Goal: Transaction & Acquisition: Purchase product/service

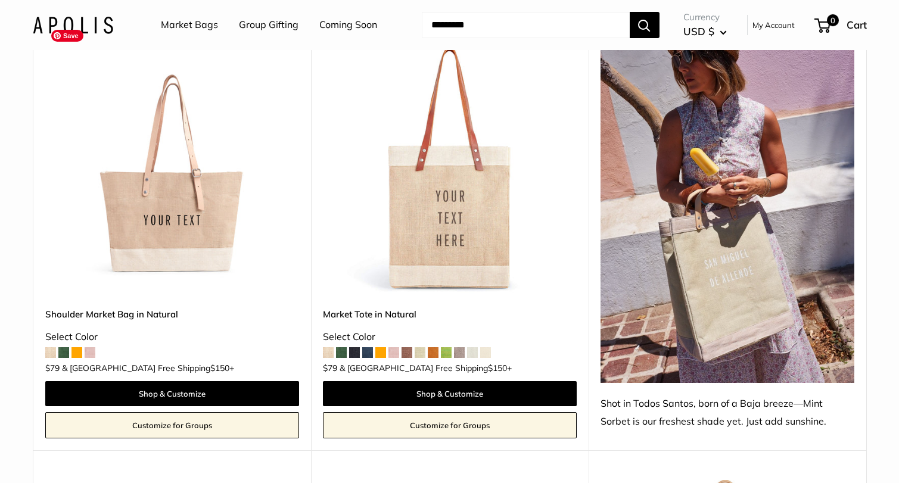
scroll to position [679, 0]
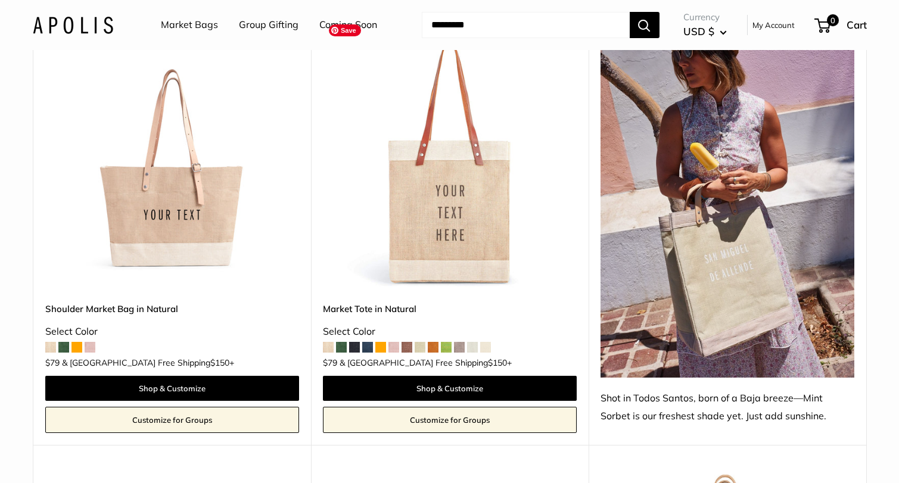
click at [0, 0] on img at bounding box center [0, 0] width 0 height 0
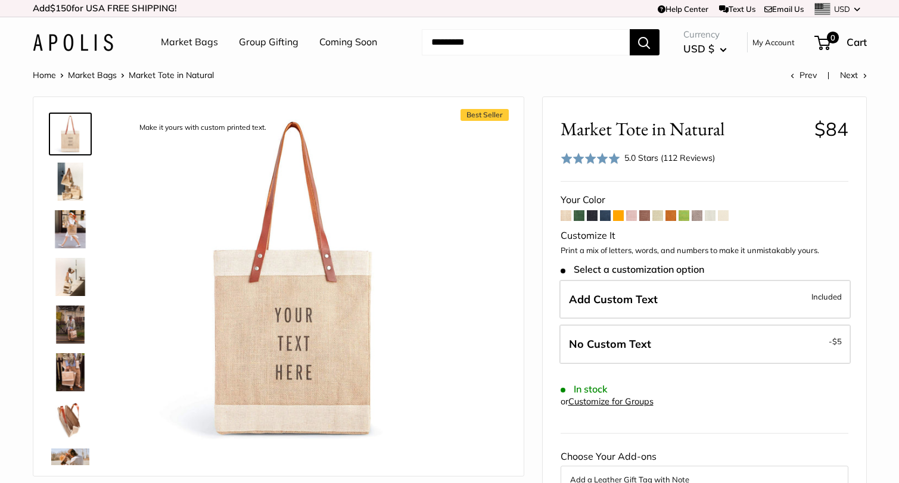
click at [566, 216] on span at bounding box center [566, 215] width 11 height 11
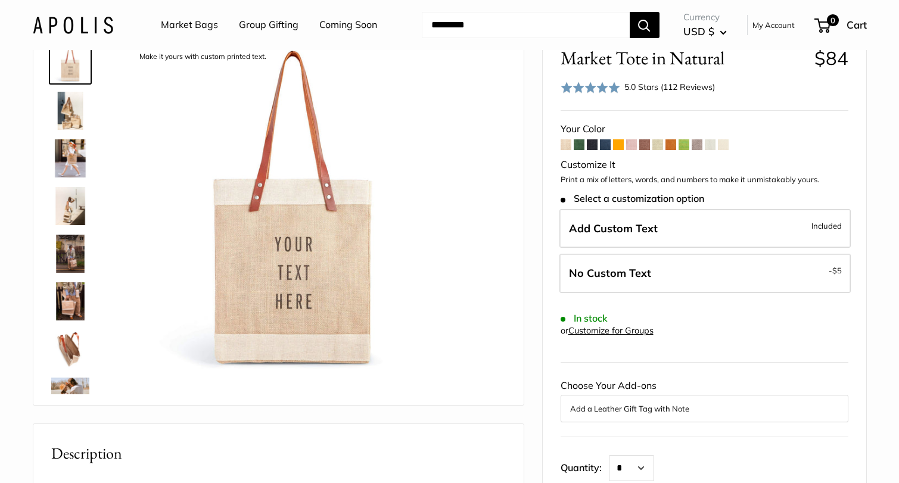
scroll to position [76, 0]
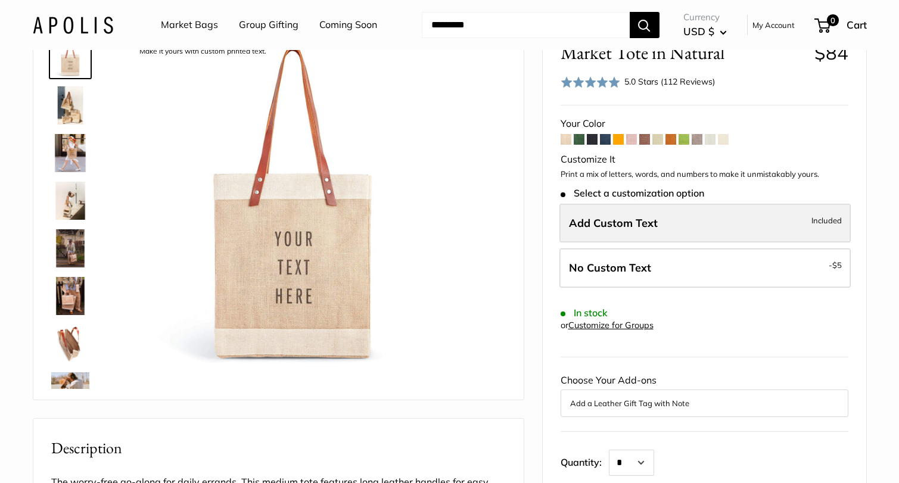
click at [606, 221] on span "Add Custom Text" at bounding box center [613, 223] width 89 height 14
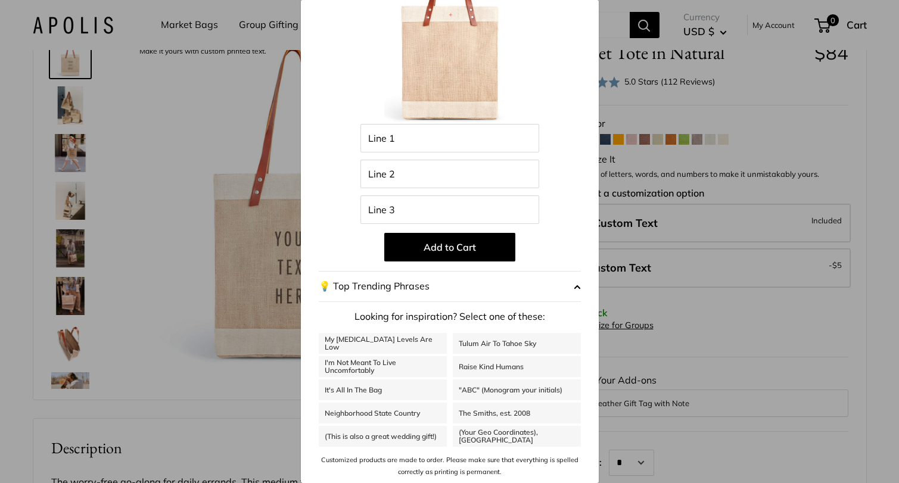
scroll to position [0, 0]
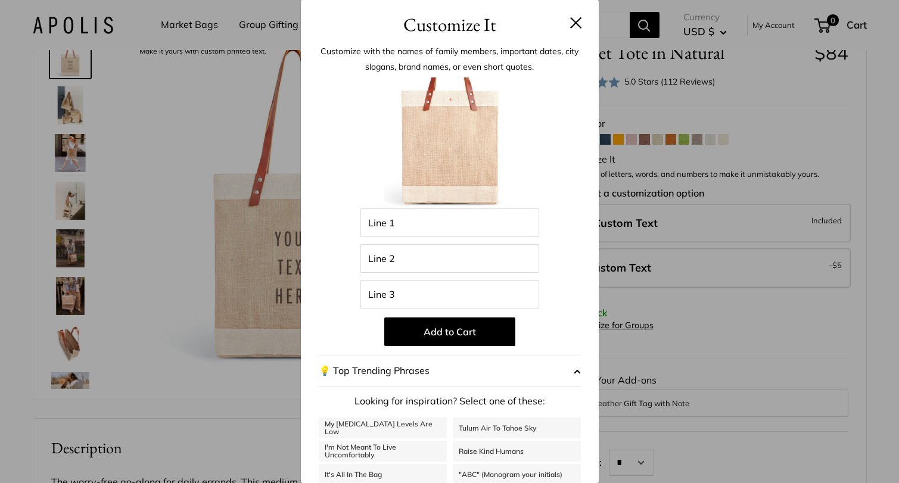
click at [580, 19] on button at bounding box center [576, 23] width 12 height 12
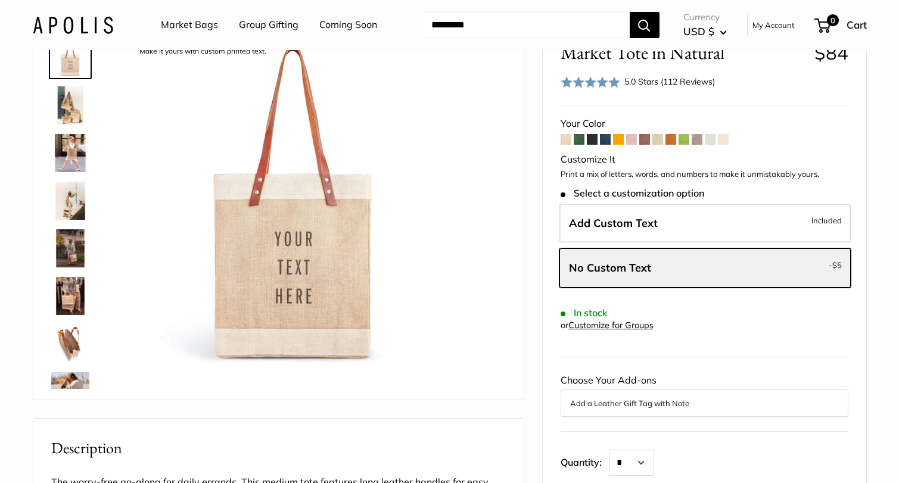
click at [580, 138] on span at bounding box center [579, 139] width 11 height 11
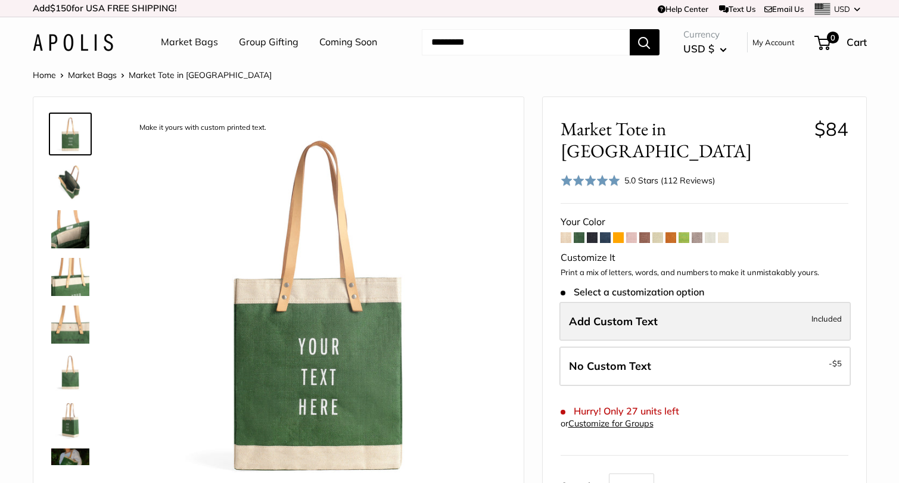
click at [600, 315] on span "Add Custom Text" at bounding box center [613, 322] width 89 height 14
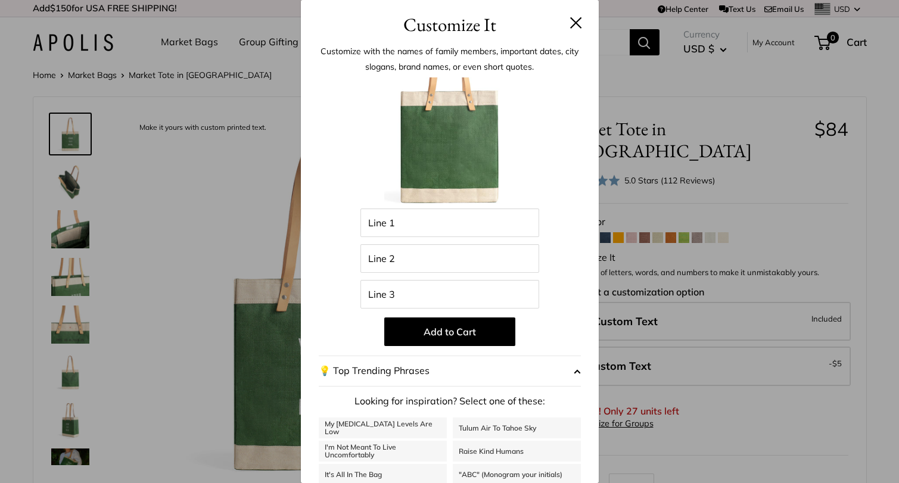
click at [577, 24] on button at bounding box center [576, 23] width 12 height 12
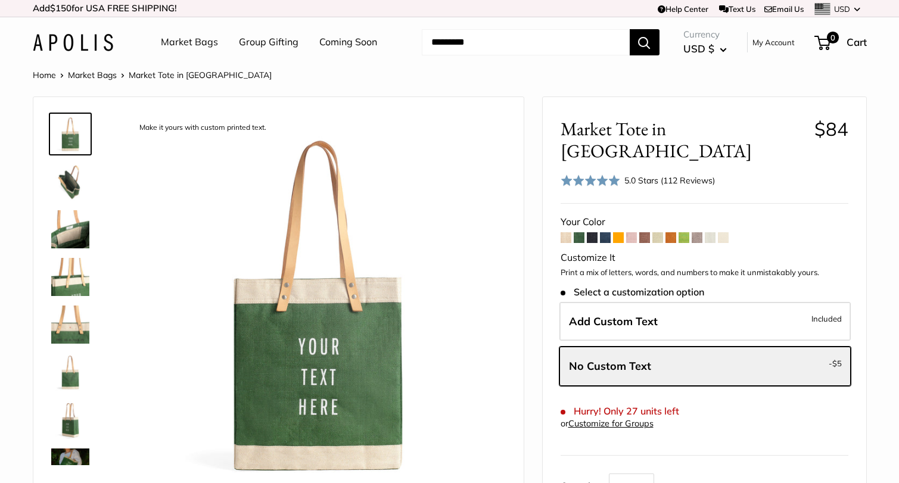
click at [724, 232] on span at bounding box center [723, 237] width 11 height 11
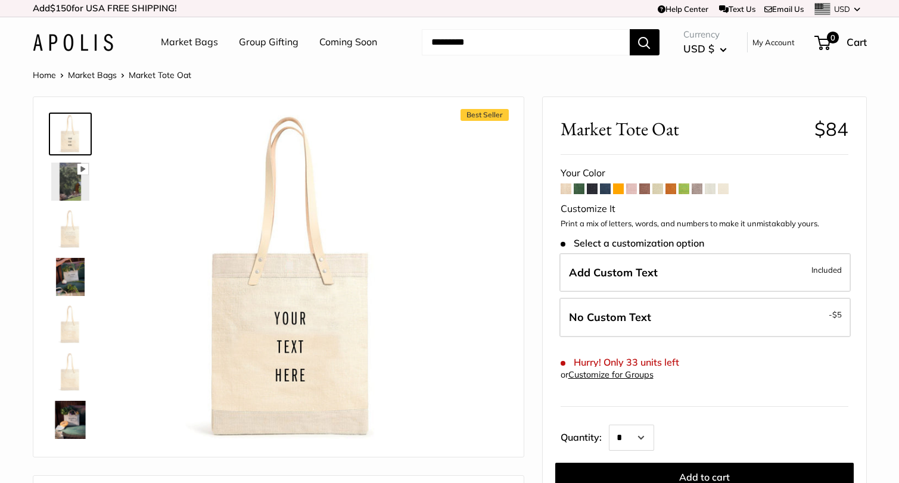
click at [710, 189] on span at bounding box center [710, 189] width 11 height 11
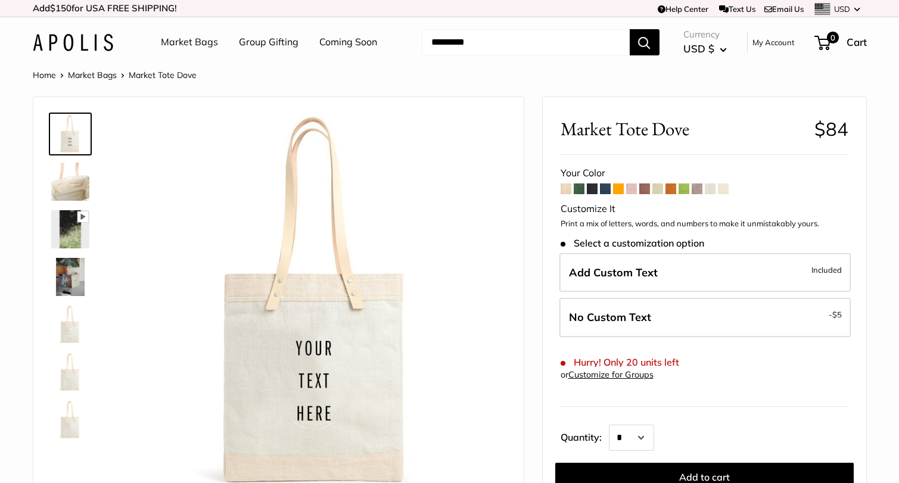
click at [564, 190] on span at bounding box center [566, 189] width 11 height 11
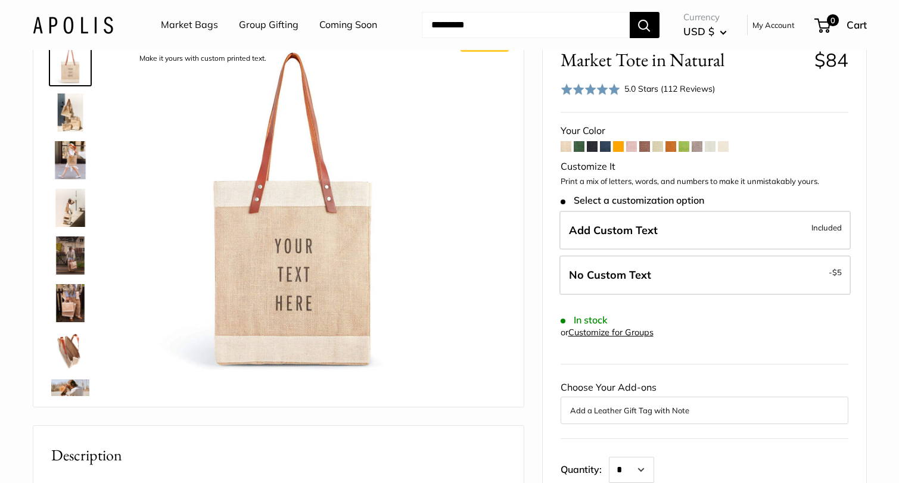
scroll to position [70, 0]
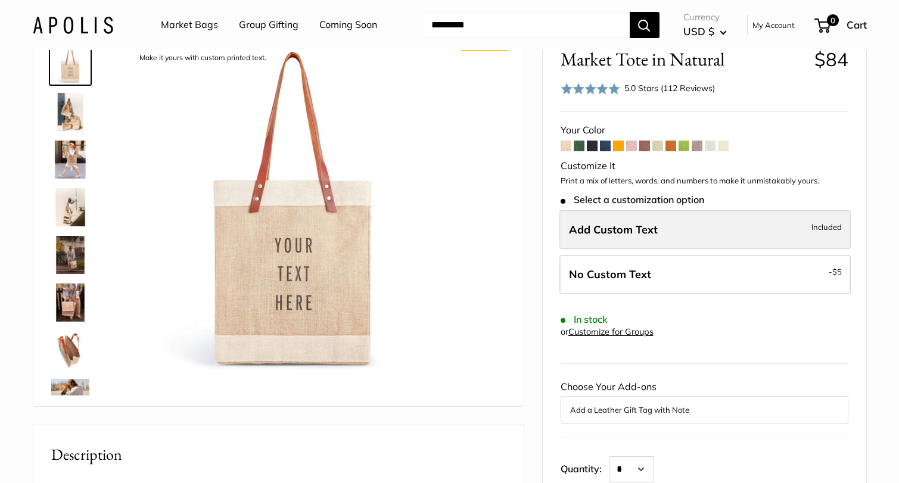
click at [599, 225] on span "Add Custom Text" at bounding box center [613, 230] width 89 height 14
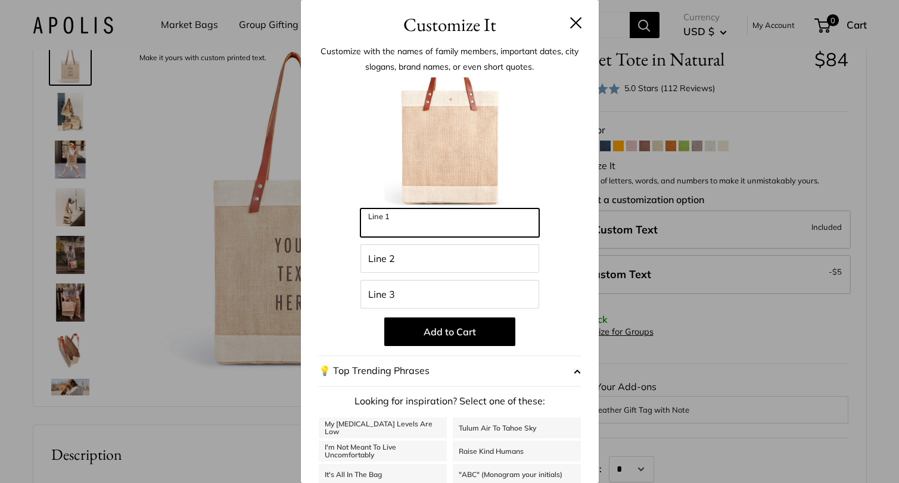
click at [438, 235] on input "Line 1" at bounding box center [450, 223] width 179 height 29
type input "*****"
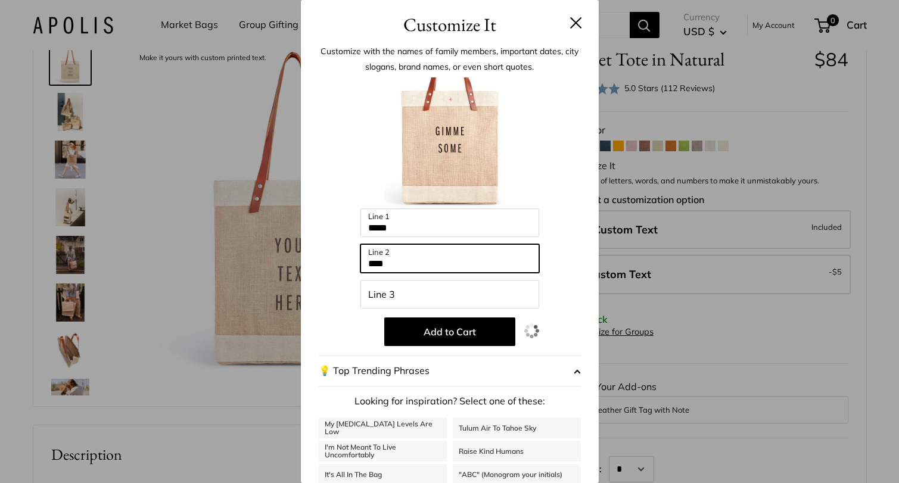
type input "****"
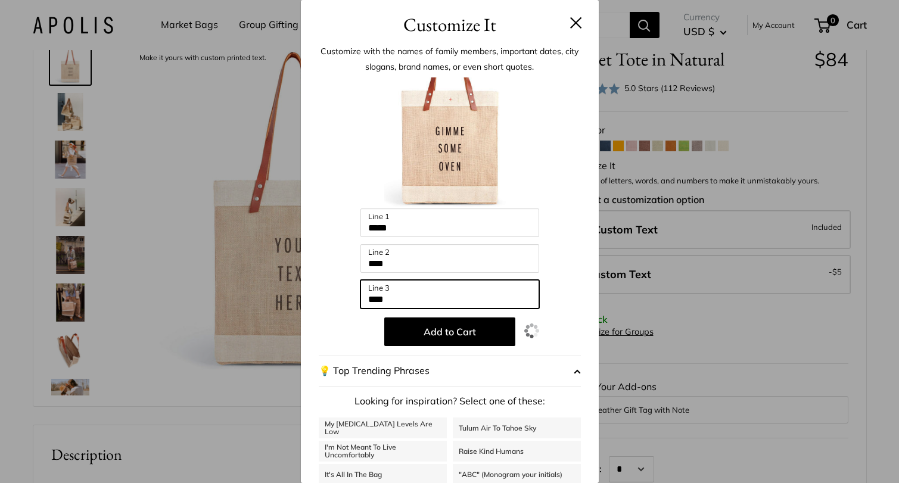
type input "****"
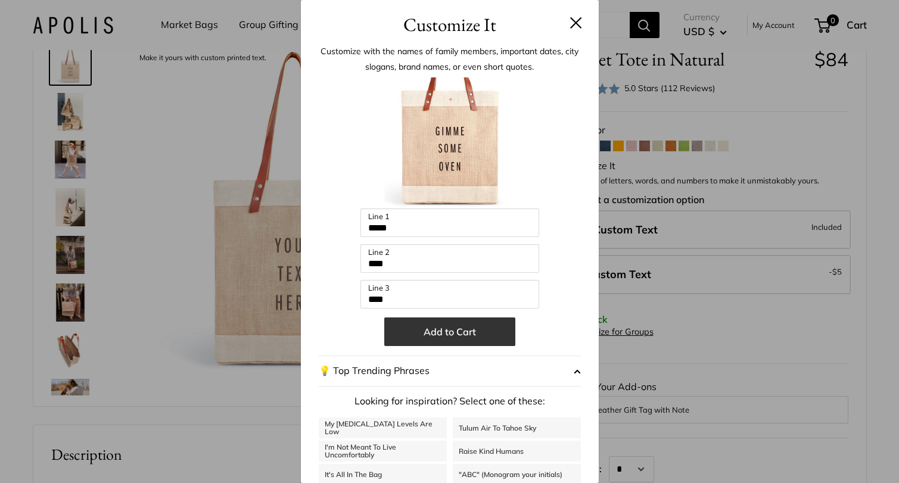
click at [470, 334] on button "Add to Cart" at bounding box center [449, 332] width 131 height 29
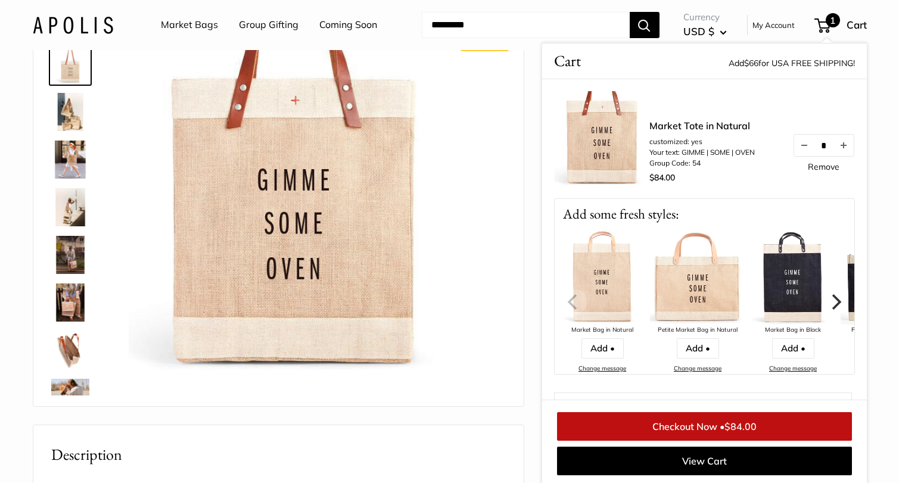
click at [838, 300] on icon "Next" at bounding box center [837, 301] width 10 height 15
click at [831, 301] on icon "Next" at bounding box center [834, 301] width 15 height 15
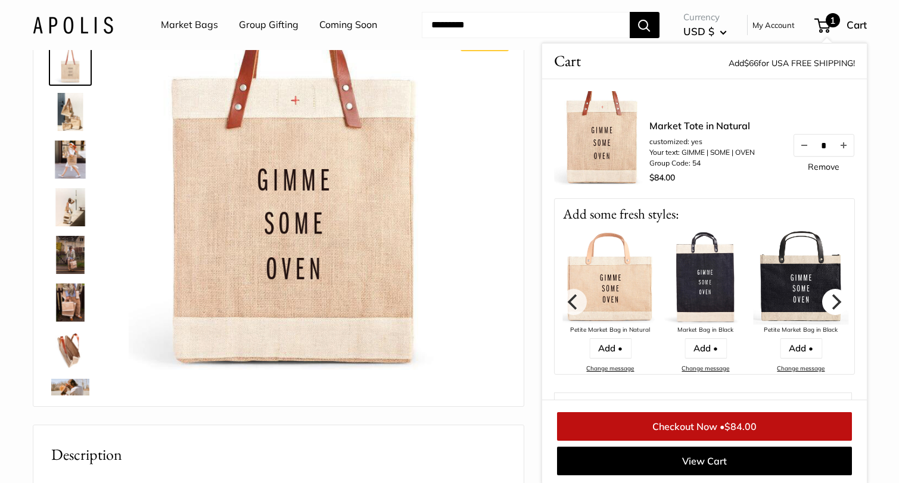
click at [831, 301] on icon "Next" at bounding box center [834, 301] width 15 height 15
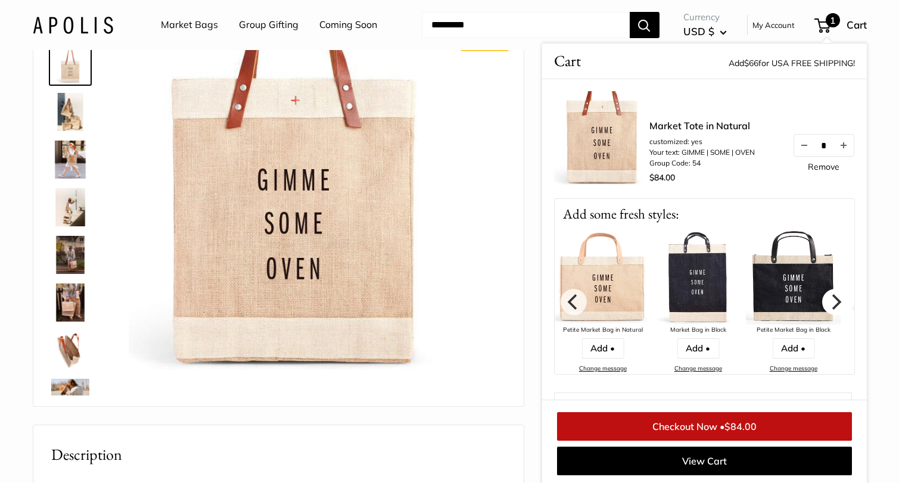
click at [831, 301] on icon "Next" at bounding box center [834, 301] width 15 height 15
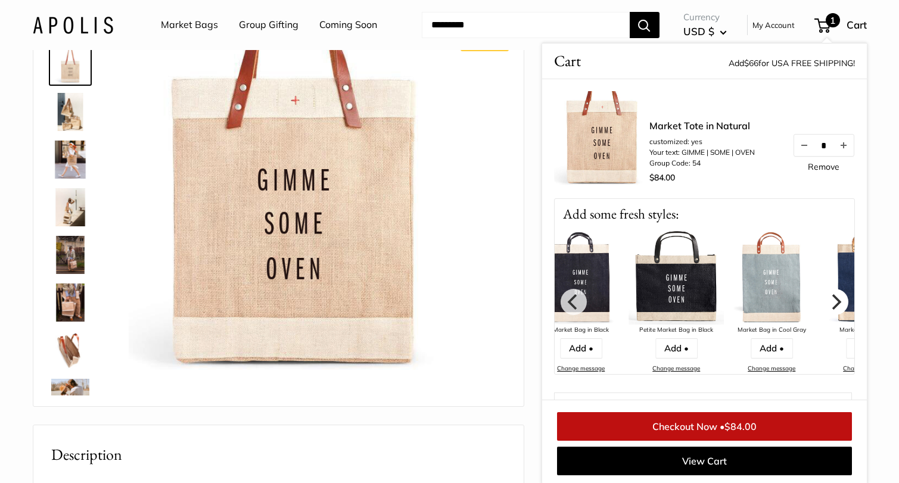
click at [831, 301] on icon "Next" at bounding box center [834, 301] width 15 height 15
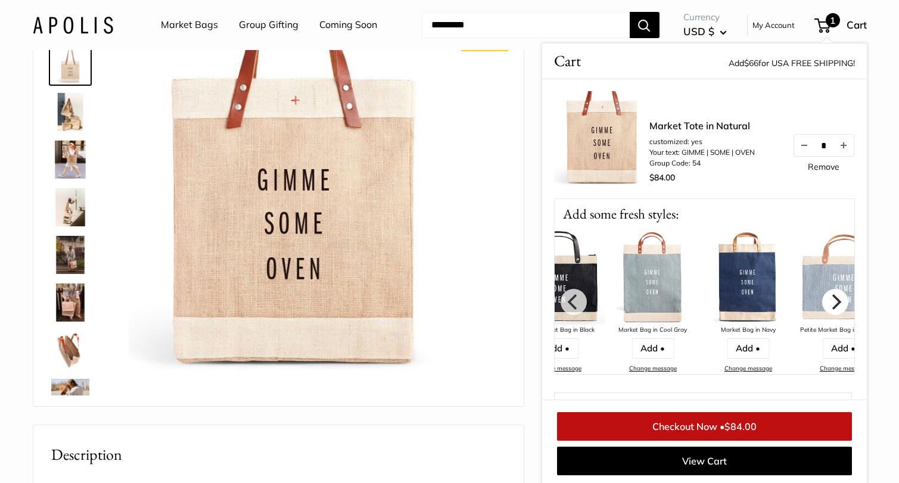
click at [831, 301] on icon "Next" at bounding box center [834, 301] width 15 height 15
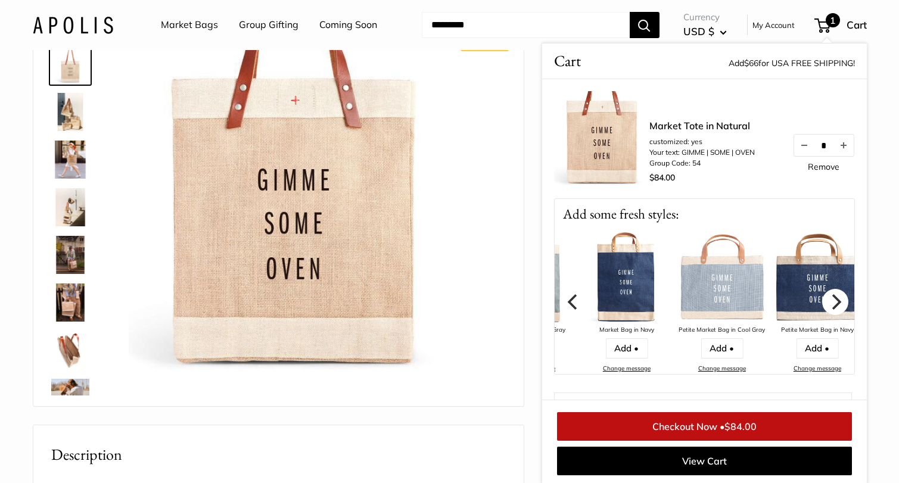
click at [831, 301] on icon "Next" at bounding box center [834, 301] width 15 height 15
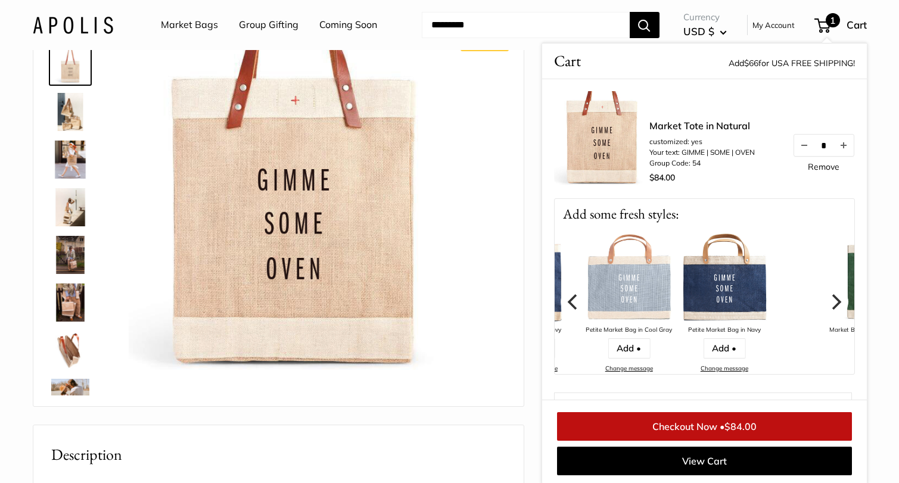
click at [831, 301] on icon "Next" at bounding box center [834, 301] width 15 height 15
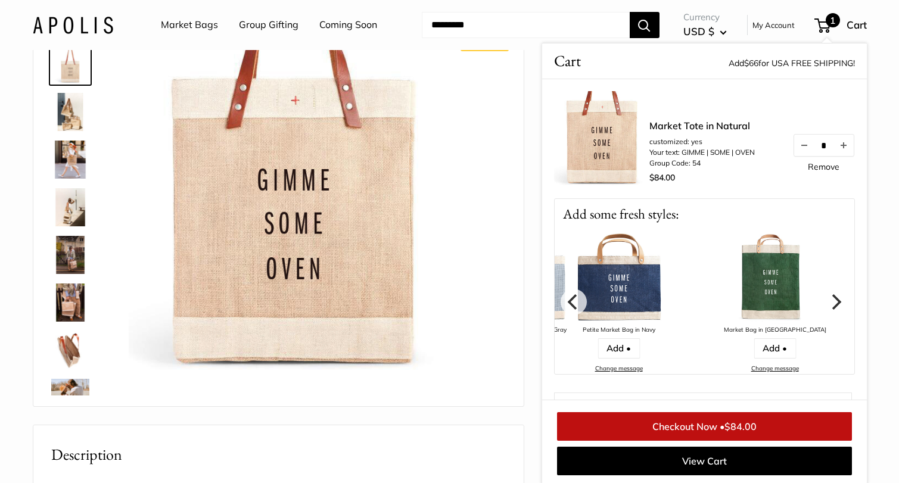
click at [831, 301] on icon "Next" at bounding box center [834, 301] width 15 height 15
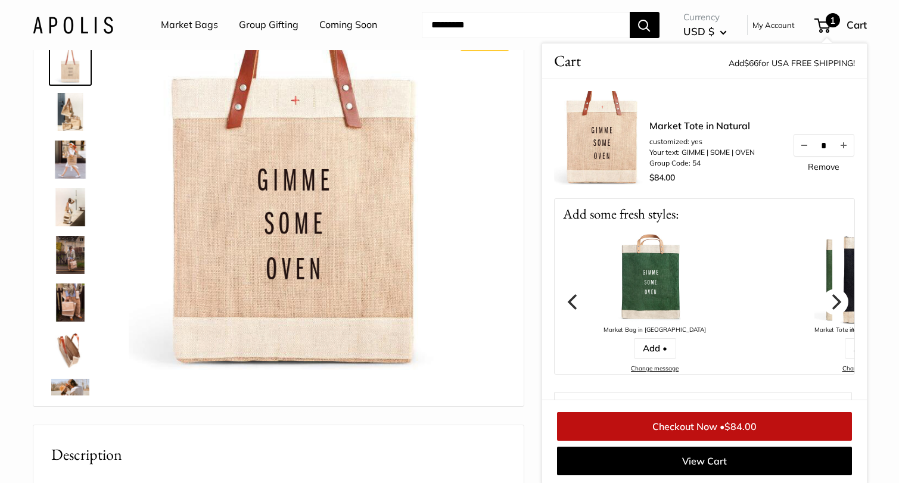
click at [831, 301] on icon "Next" at bounding box center [834, 301] width 15 height 15
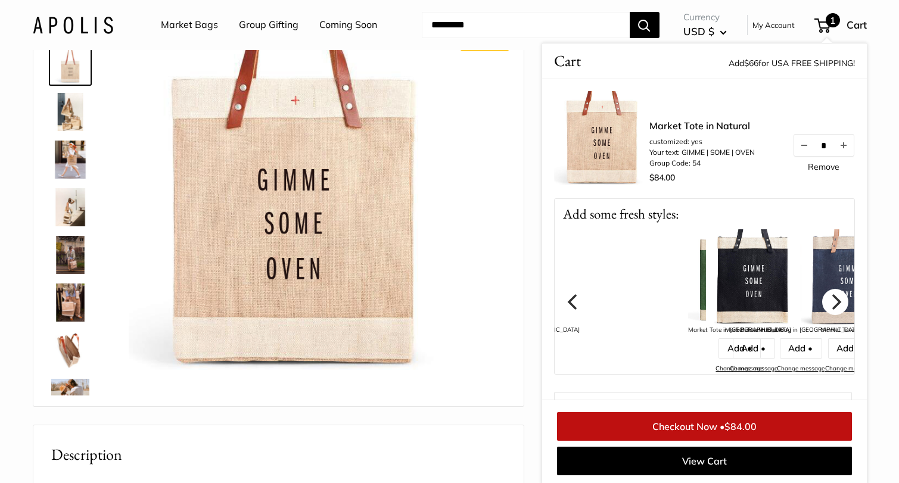
click at [831, 301] on icon "Next" at bounding box center [834, 301] width 15 height 15
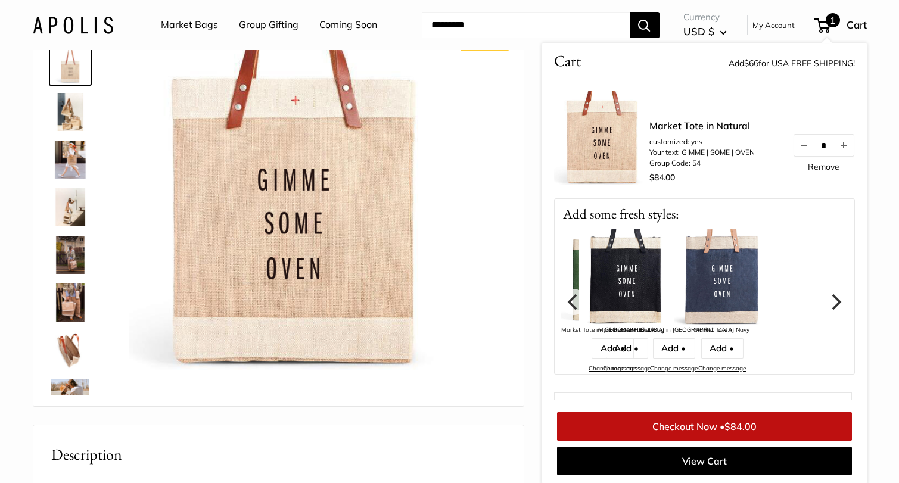
click at [831, 301] on icon "Next" at bounding box center [834, 301] width 15 height 15
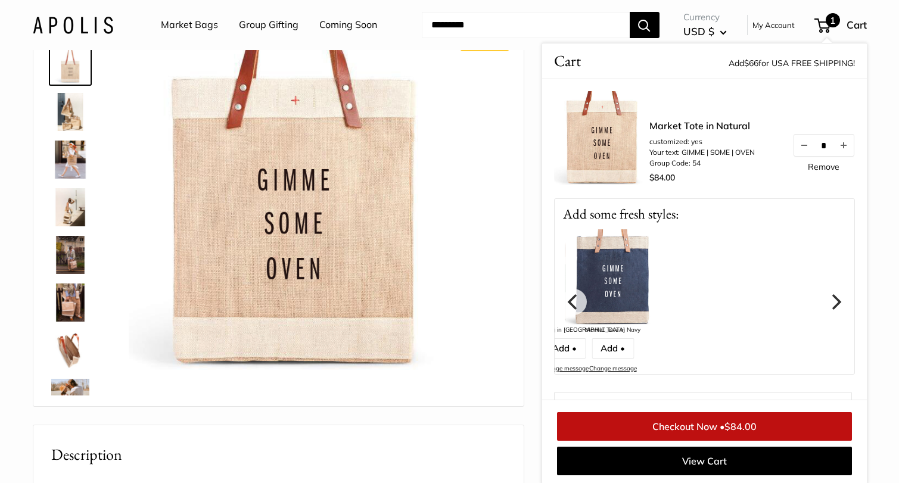
click at [831, 301] on icon "Next" at bounding box center [834, 301] width 15 height 15
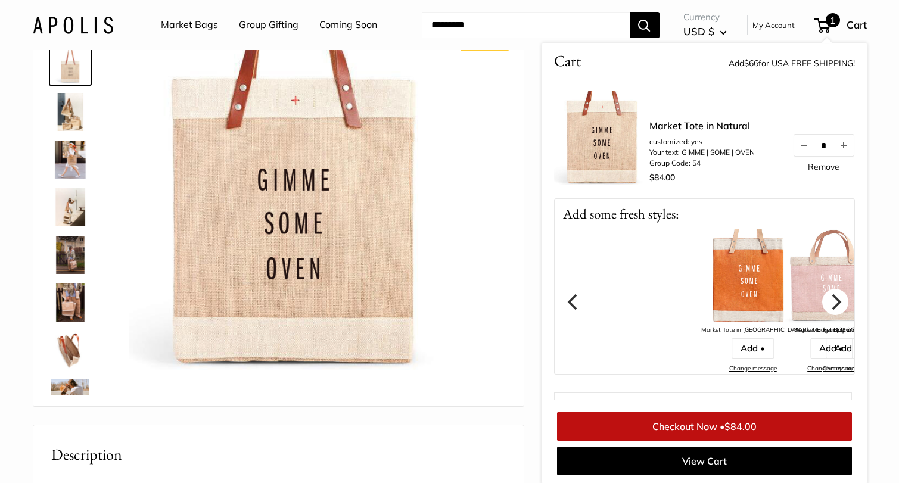
click at [831, 301] on icon "Next" at bounding box center [834, 301] width 15 height 15
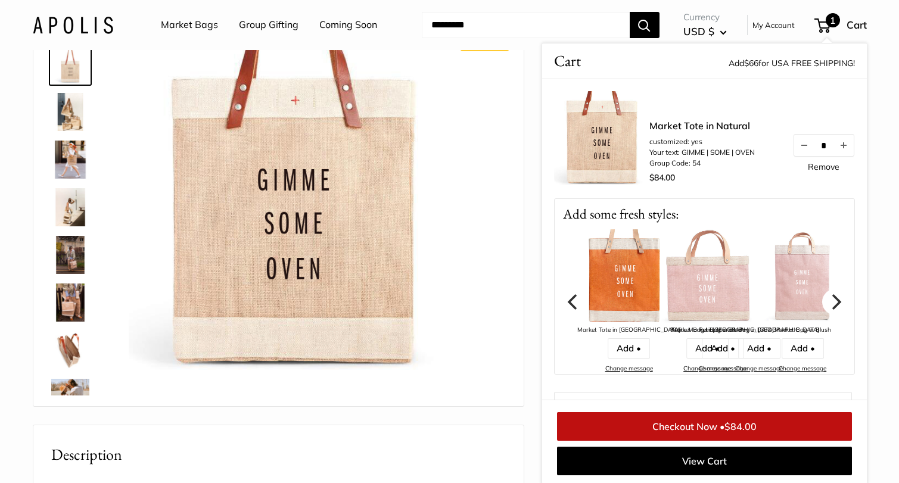
click at [831, 301] on icon "Next" at bounding box center [834, 301] width 15 height 15
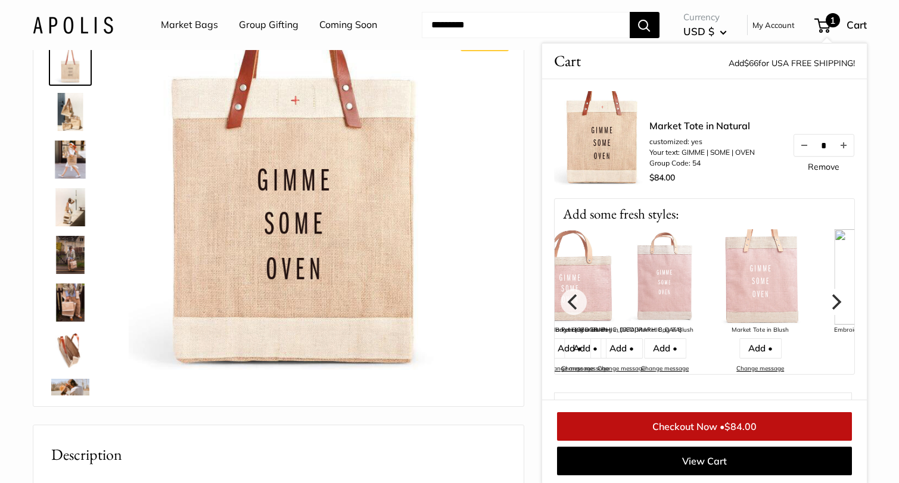
click at [831, 301] on icon "Next" at bounding box center [834, 301] width 15 height 15
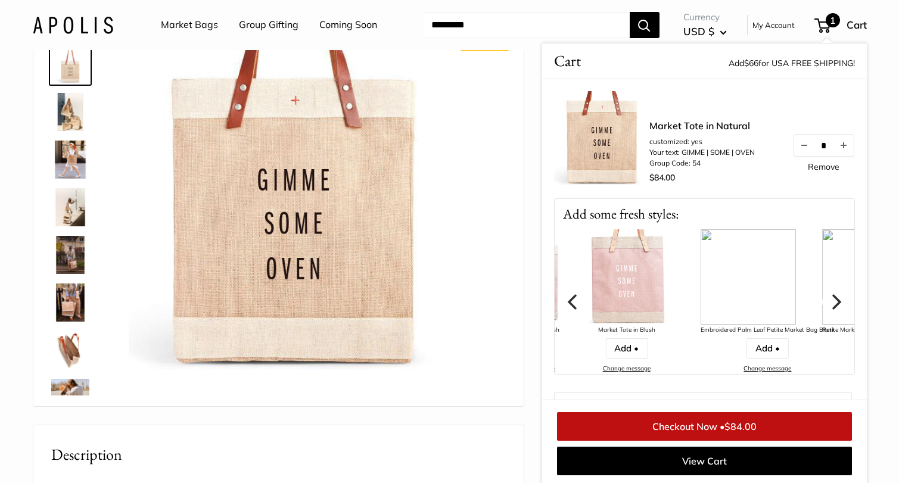
click at [831, 301] on icon "Next" at bounding box center [834, 301] width 15 height 15
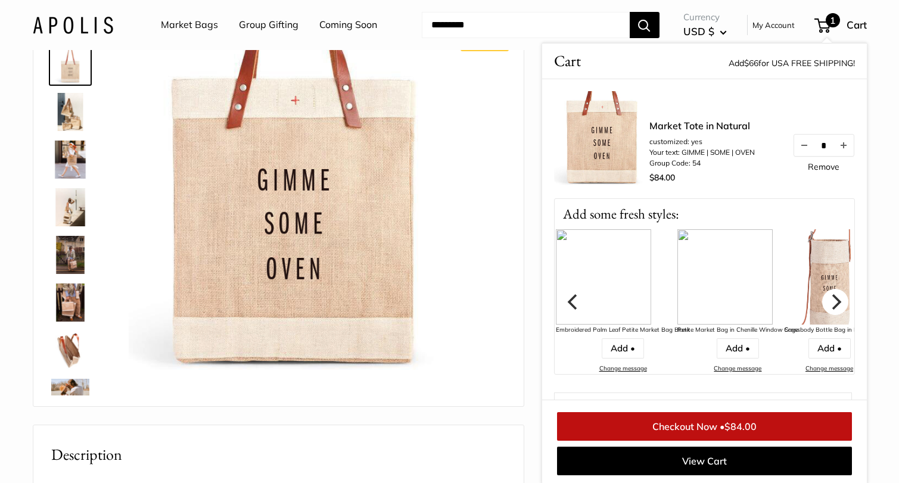
click at [831, 301] on icon "Next" at bounding box center [834, 301] width 15 height 15
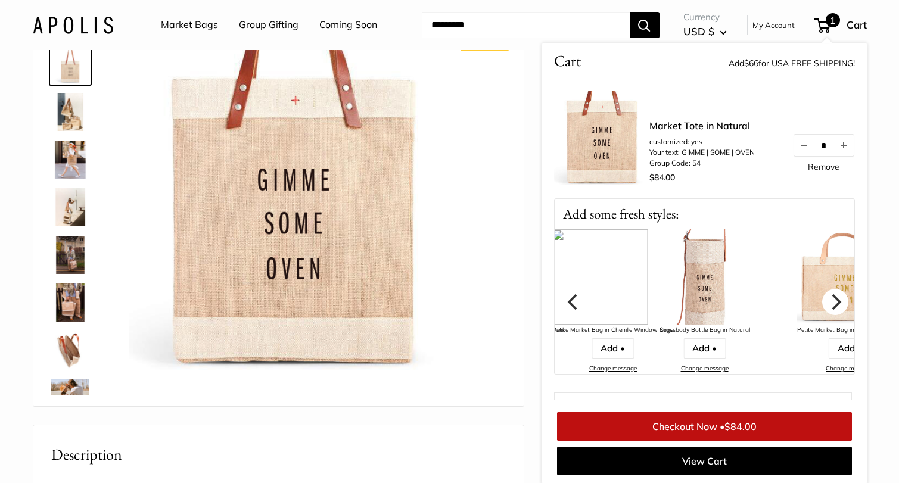
click at [831, 301] on icon "Next" at bounding box center [834, 301] width 15 height 15
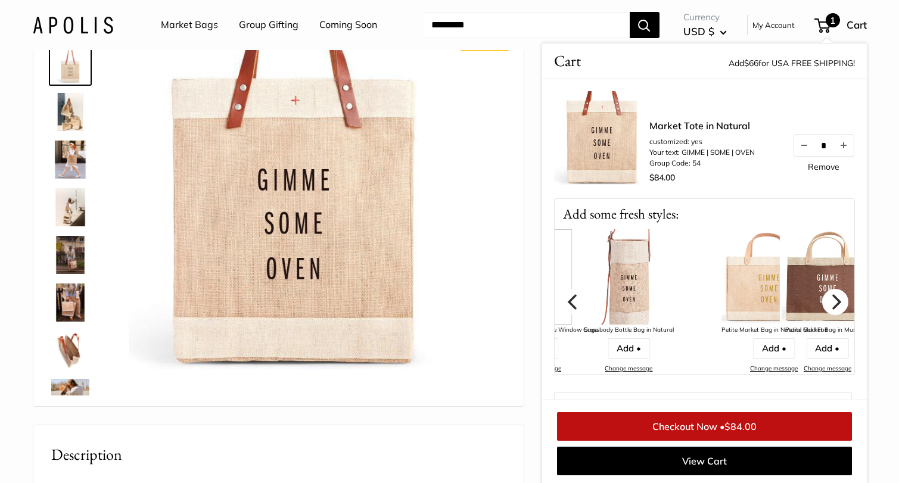
click at [831, 301] on icon "Next" at bounding box center [834, 301] width 15 height 15
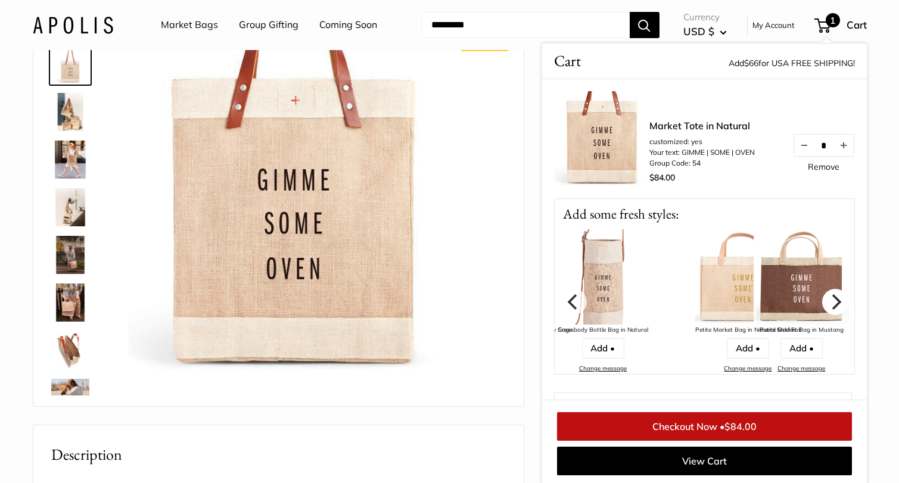
click at [831, 301] on icon "Next" at bounding box center [834, 301] width 15 height 15
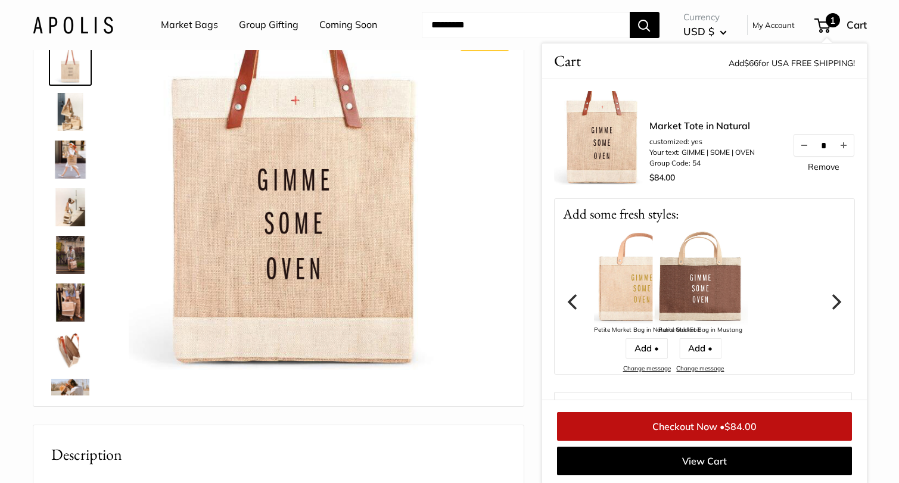
click at [831, 301] on icon "Next" at bounding box center [834, 301] width 15 height 15
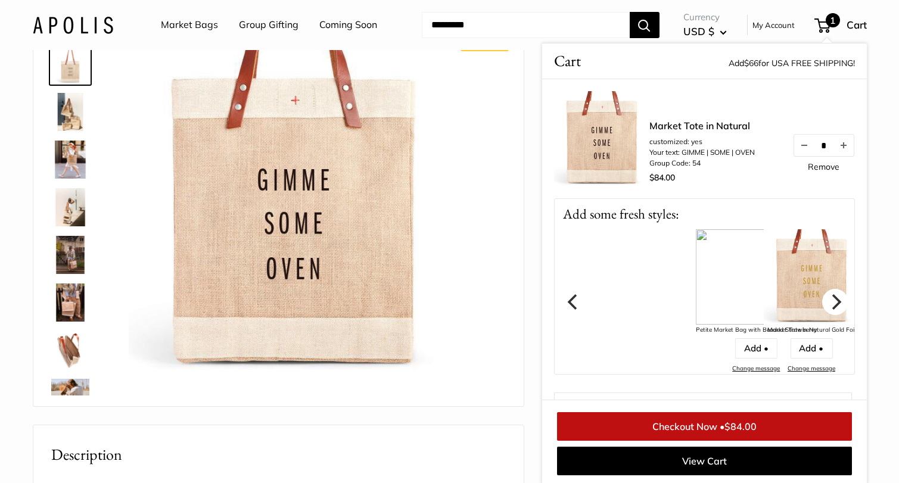
click at [831, 301] on icon "Next" at bounding box center [834, 301] width 15 height 15
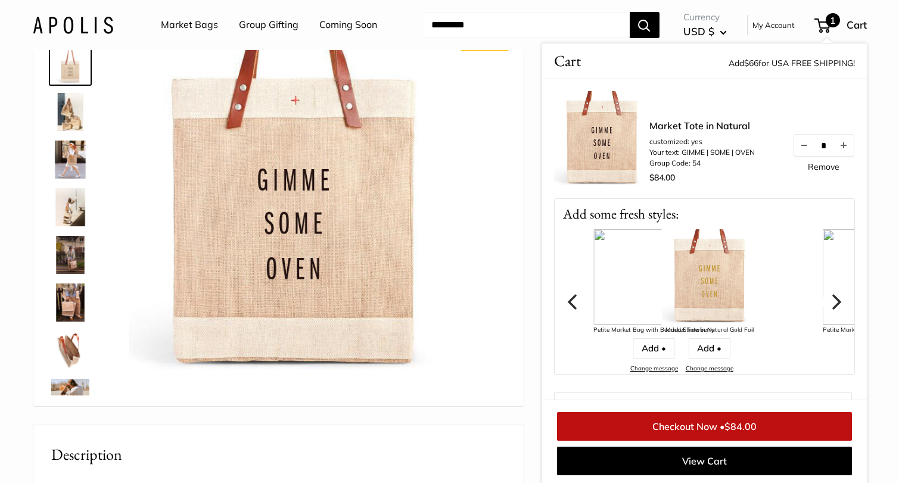
click at [831, 301] on icon "Next" at bounding box center [834, 301] width 15 height 15
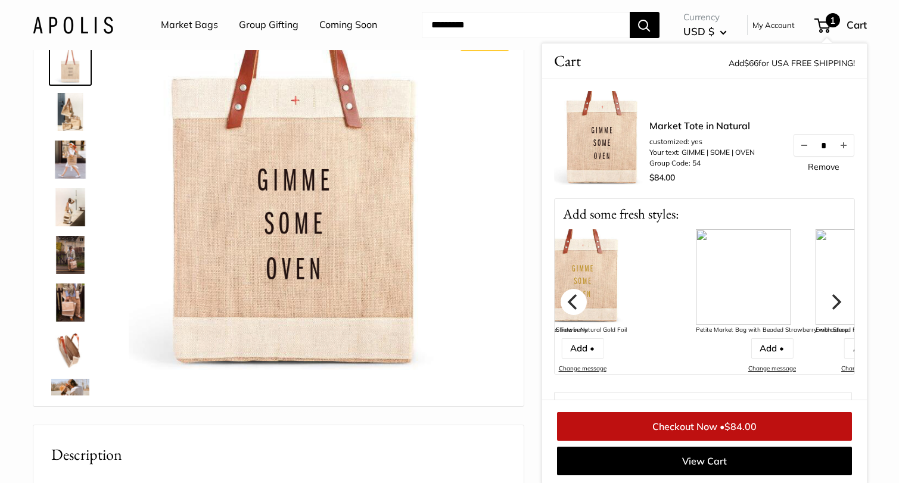
click at [570, 302] on icon "Previous" at bounding box center [572, 301] width 10 height 15
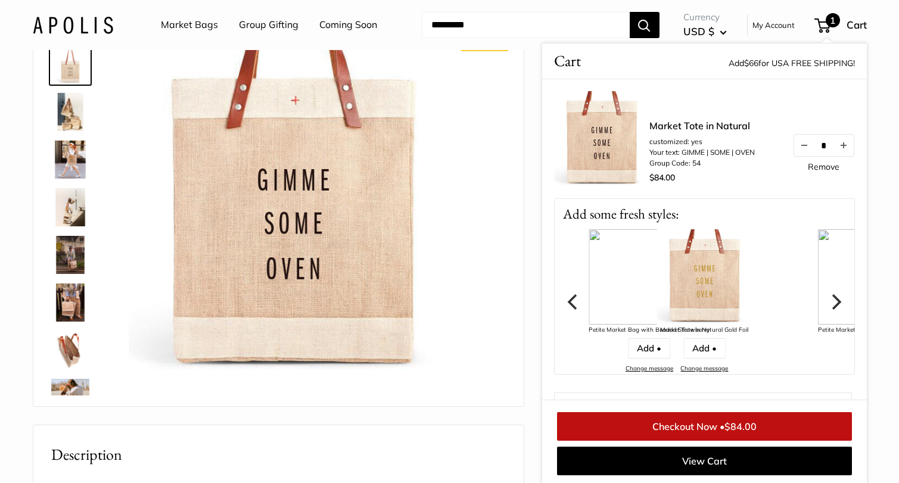
click at [834, 302] on icon "Next" at bounding box center [834, 301] width 15 height 15
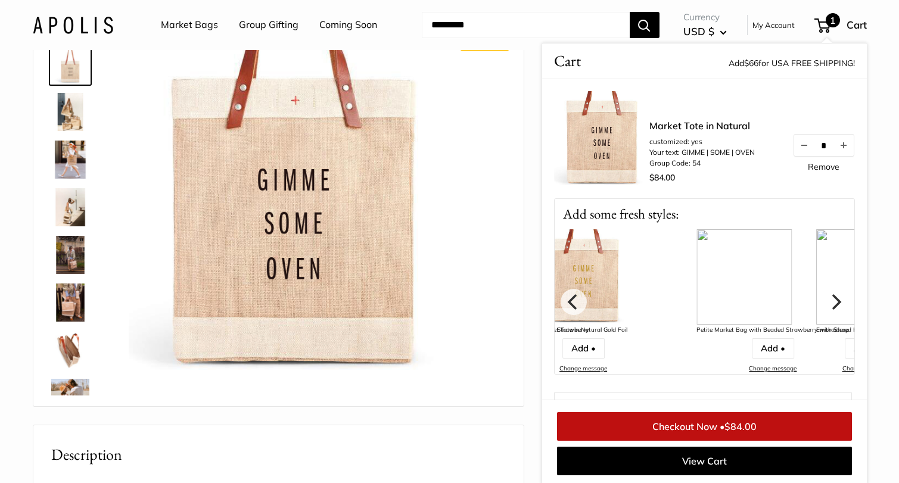
click at [834, 302] on icon "Next" at bounding box center [834, 301] width 15 height 15
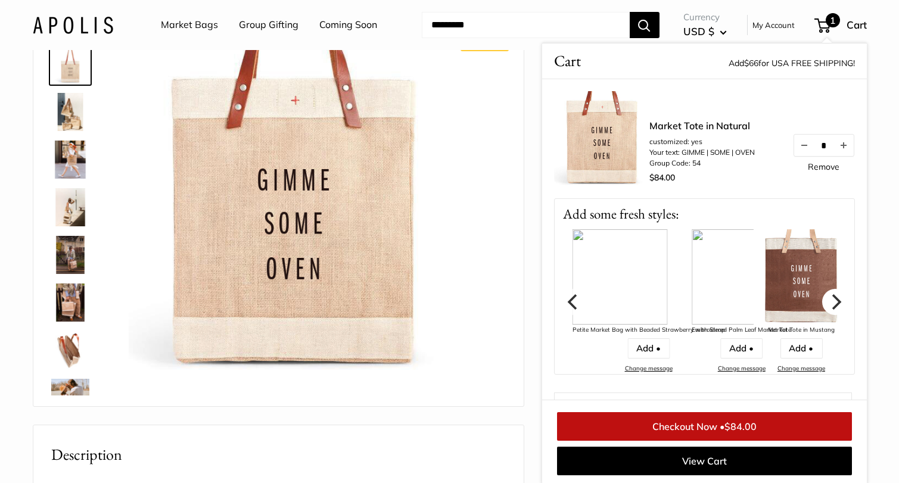
click at [834, 302] on icon "Next" at bounding box center [834, 301] width 15 height 15
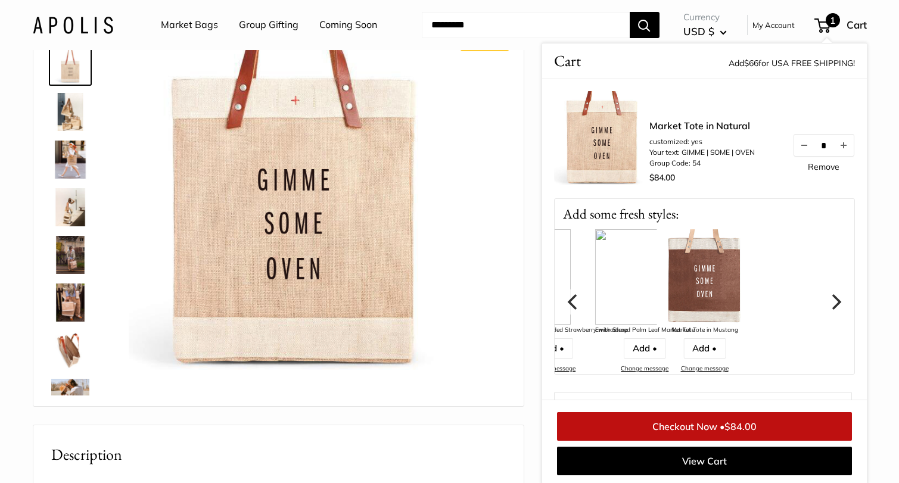
click at [834, 302] on icon "Next" at bounding box center [834, 301] width 15 height 15
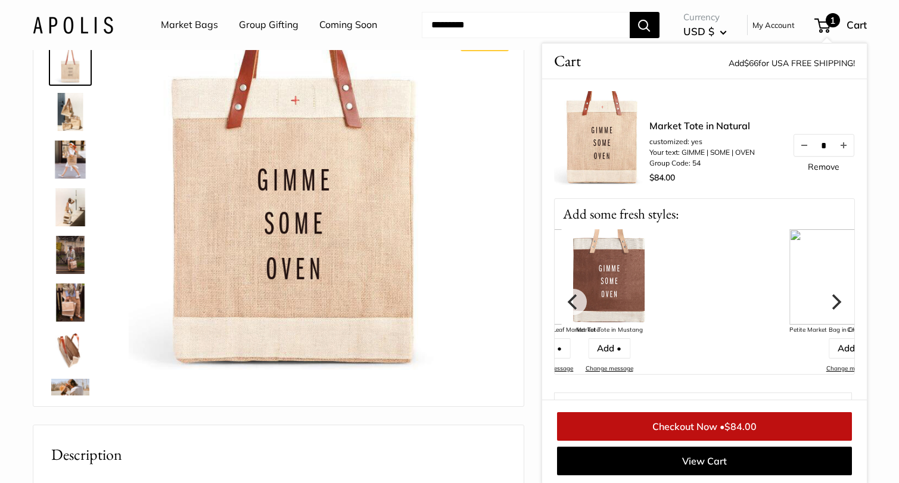
click at [834, 302] on icon "Next" at bounding box center [834, 301] width 15 height 15
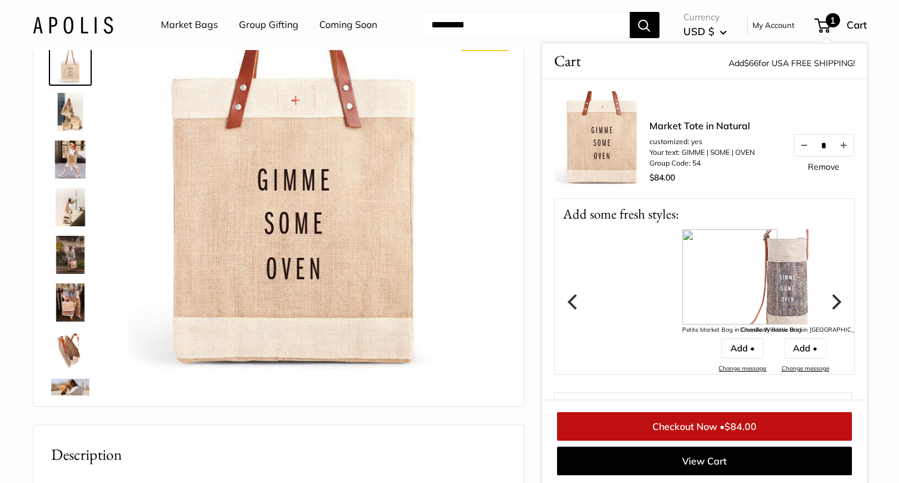
click at [834, 302] on icon "Next" at bounding box center [834, 301] width 15 height 15
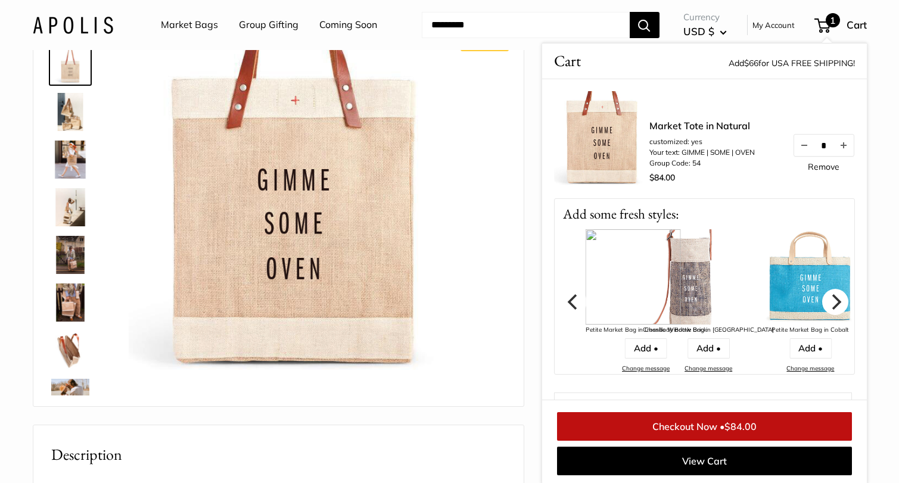
click at [834, 302] on icon "Next" at bounding box center [834, 301] width 15 height 15
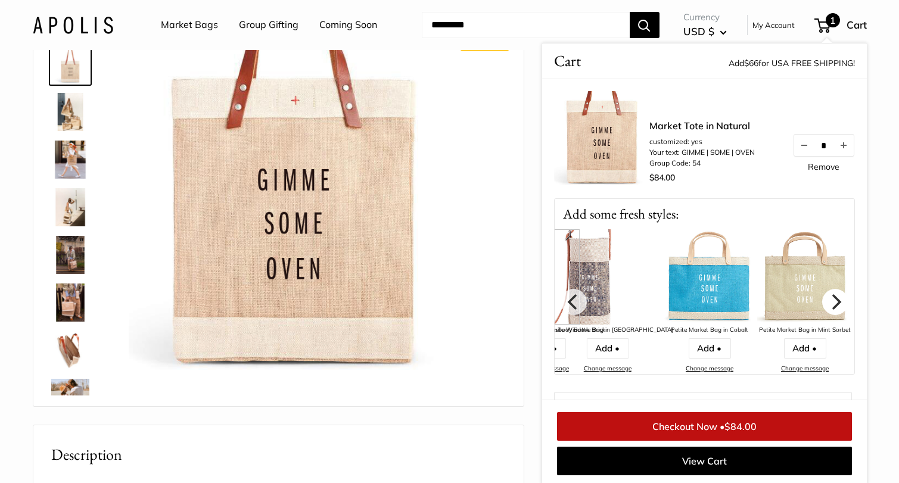
click at [834, 302] on icon "Next" at bounding box center [834, 301] width 15 height 15
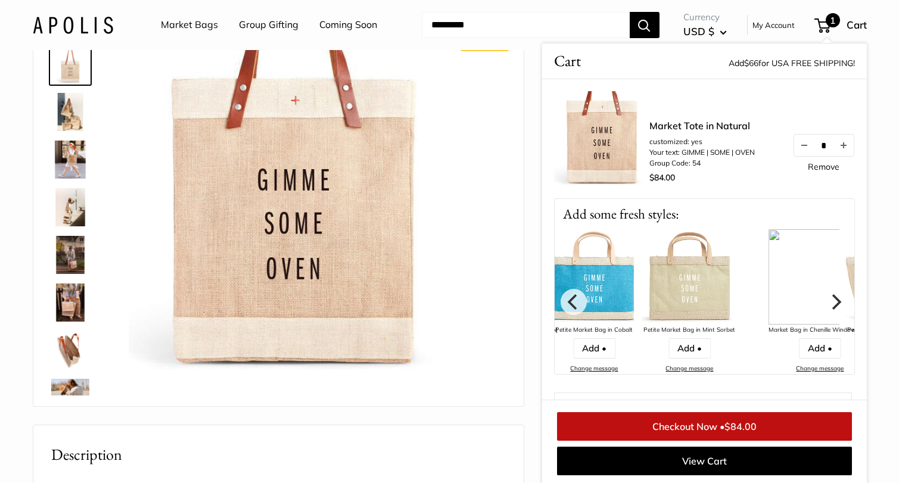
click at [834, 302] on icon "Next" at bounding box center [834, 301] width 15 height 15
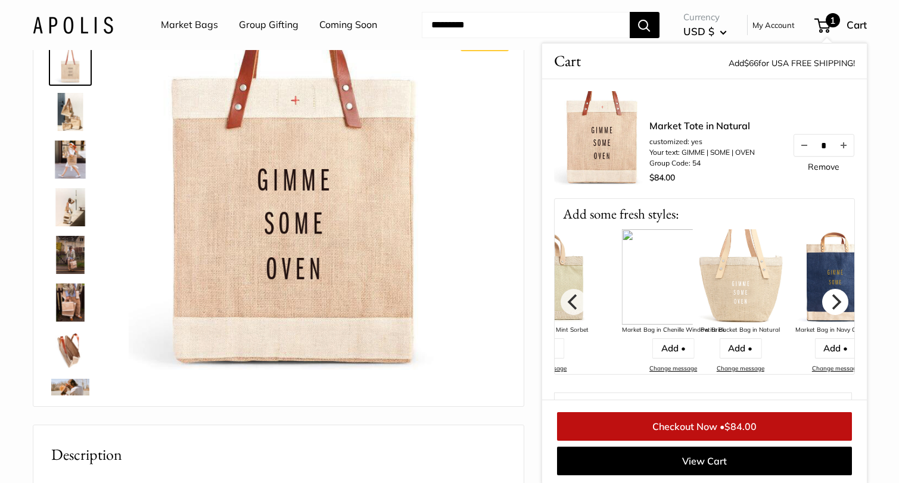
click at [834, 302] on icon "Next" at bounding box center [834, 301] width 15 height 15
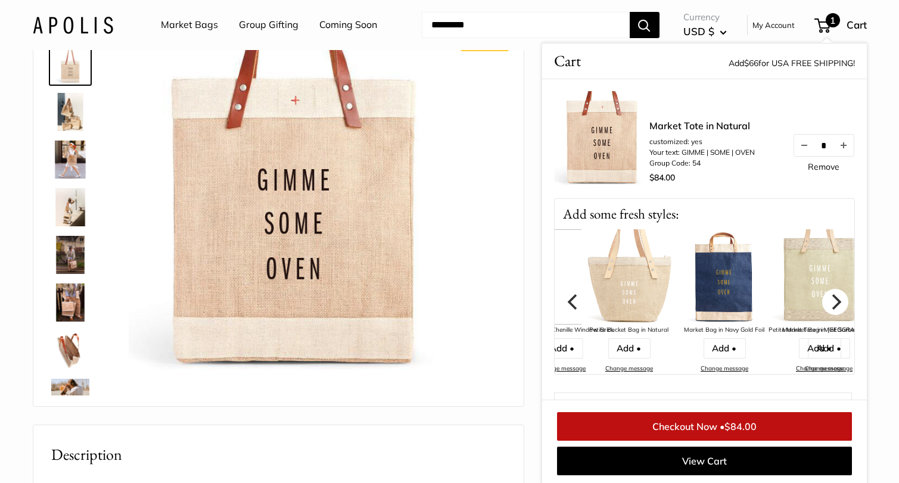
click at [834, 302] on icon "Next" at bounding box center [834, 301] width 15 height 15
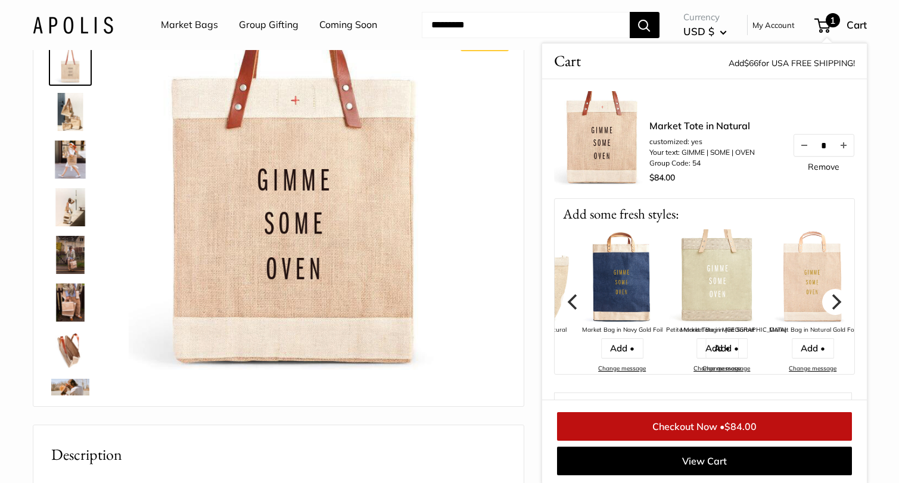
click at [834, 302] on icon "Next" at bounding box center [834, 301] width 15 height 15
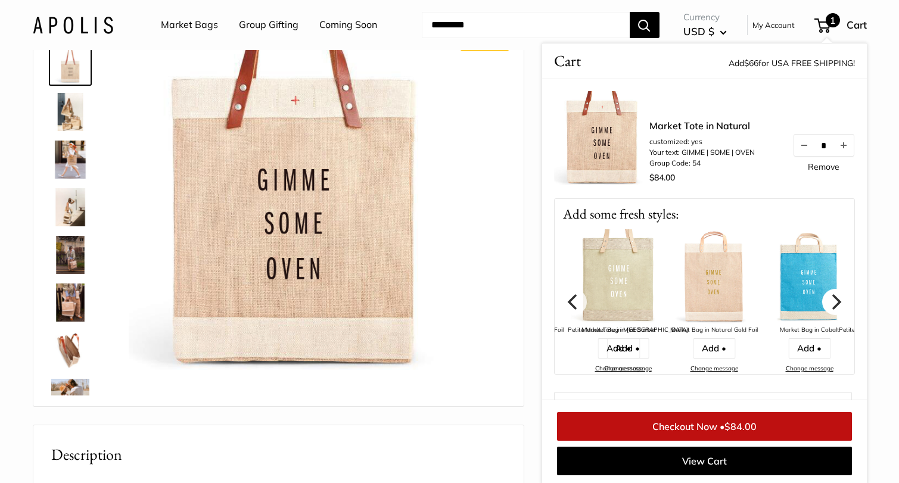
click at [834, 302] on icon "Next" at bounding box center [834, 301] width 15 height 15
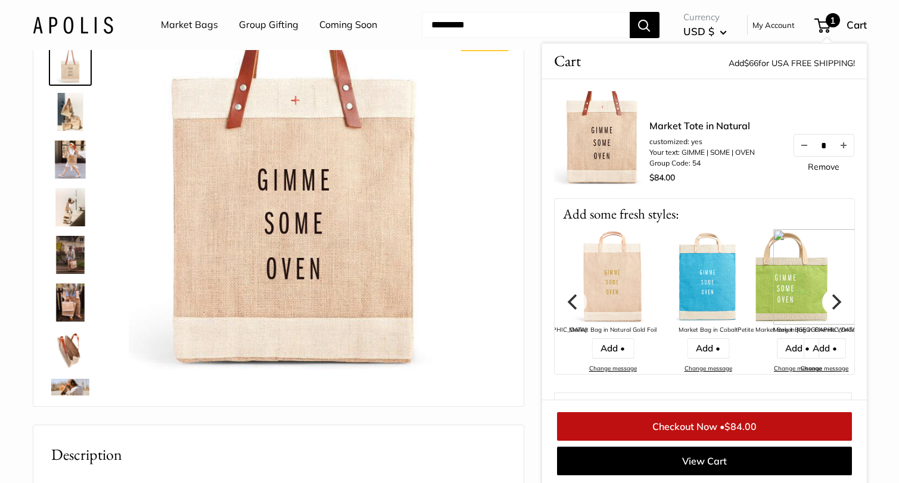
click at [834, 302] on icon "Next" at bounding box center [834, 301] width 15 height 15
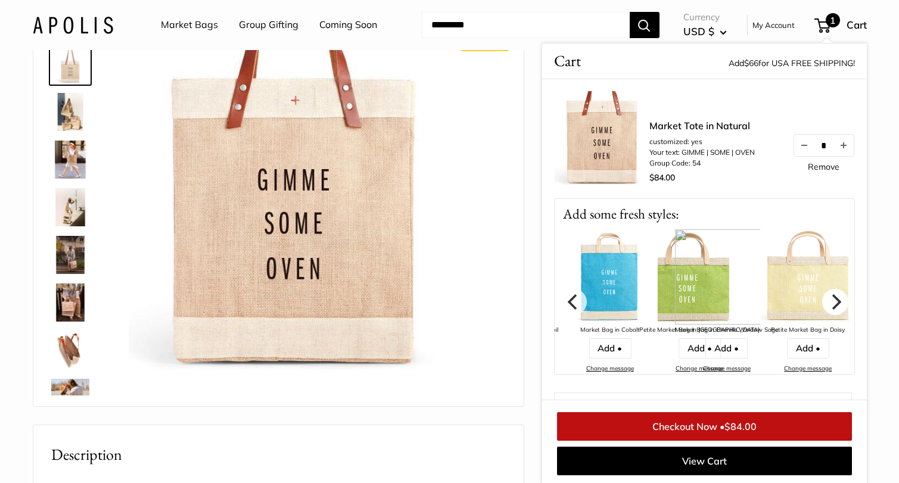
click at [834, 302] on icon "Next" at bounding box center [834, 301] width 15 height 15
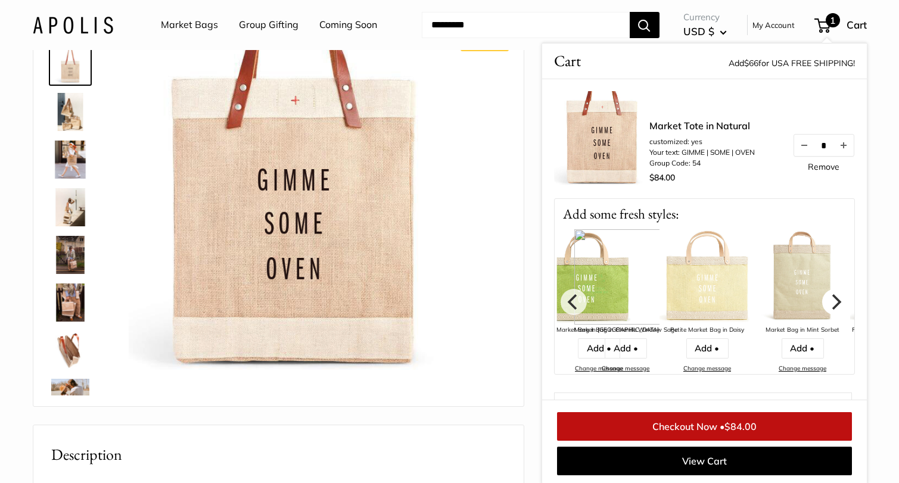
click at [834, 302] on icon "Next" at bounding box center [834, 301] width 15 height 15
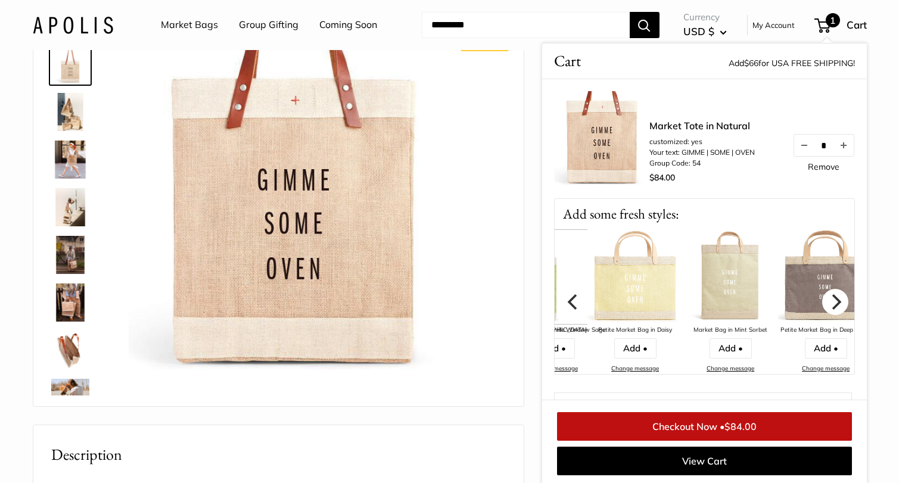
click at [834, 302] on icon "Next" at bounding box center [834, 301] width 15 height 15
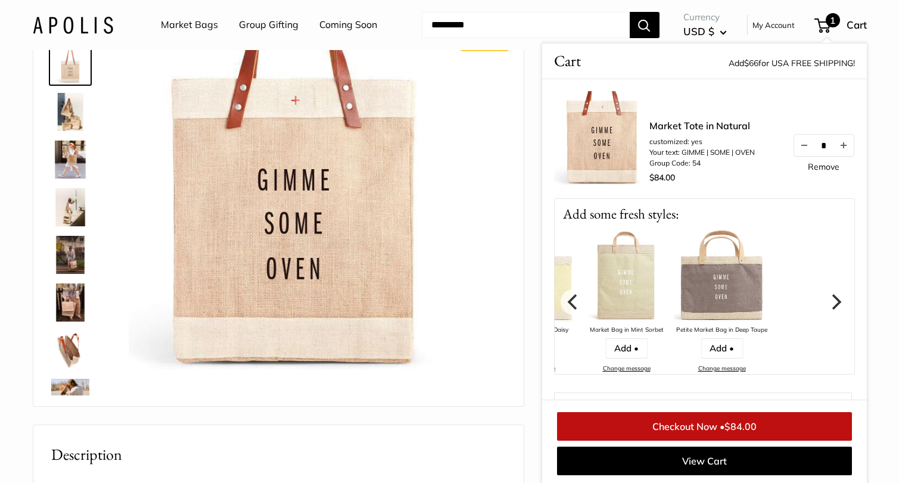
click at [834, 302] on icon "Next" at bounding box center [834, 301] width 15 height 15
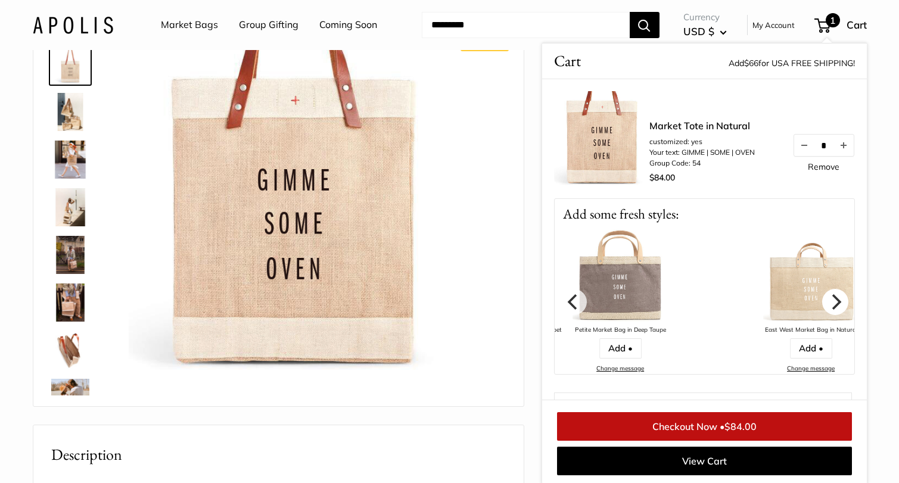
click at [834, 302] on icon "Next" at bounding box center [834, 301] width 15 height 15
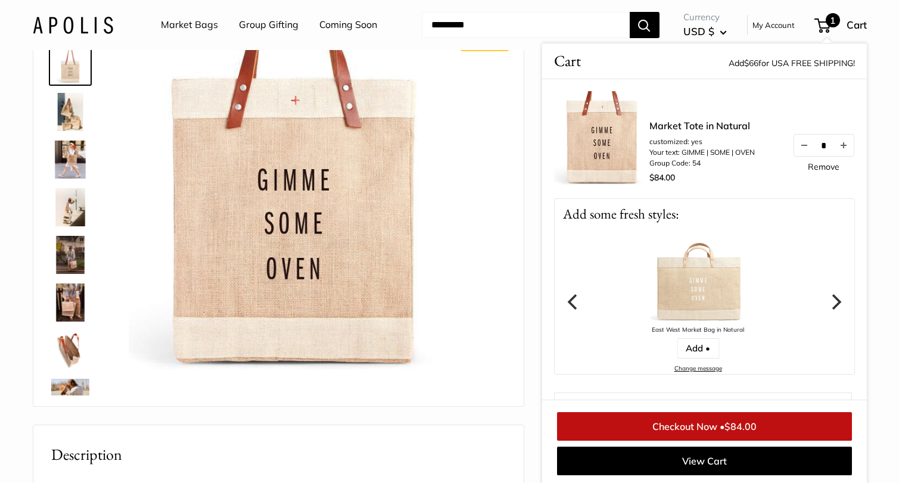
click at [834, 302] on icon "Next" at bounding box center [834, 301] width 15 height 15
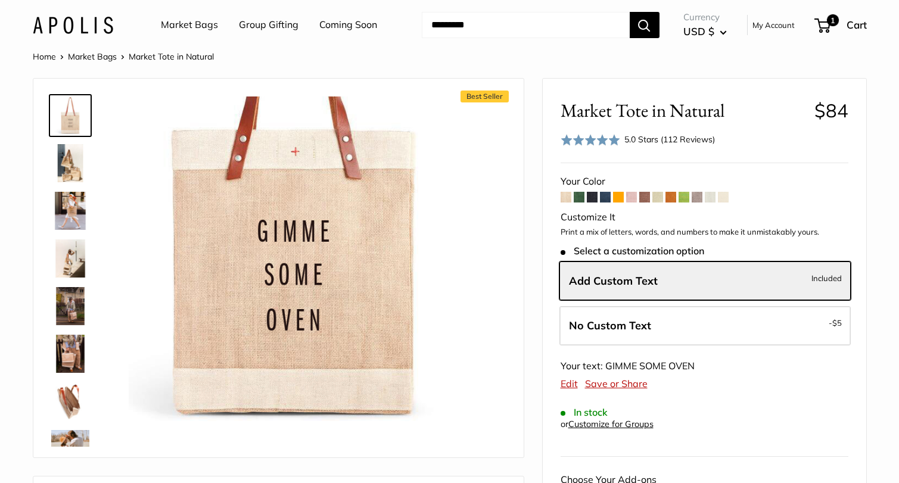
click at [445, 26] on input "Search..." at bounding box center [526, 25] width 208 height 26
type input "**********"
click at [630, 12] on button "Search" at bounding box center [645, 25] width 30 height 26
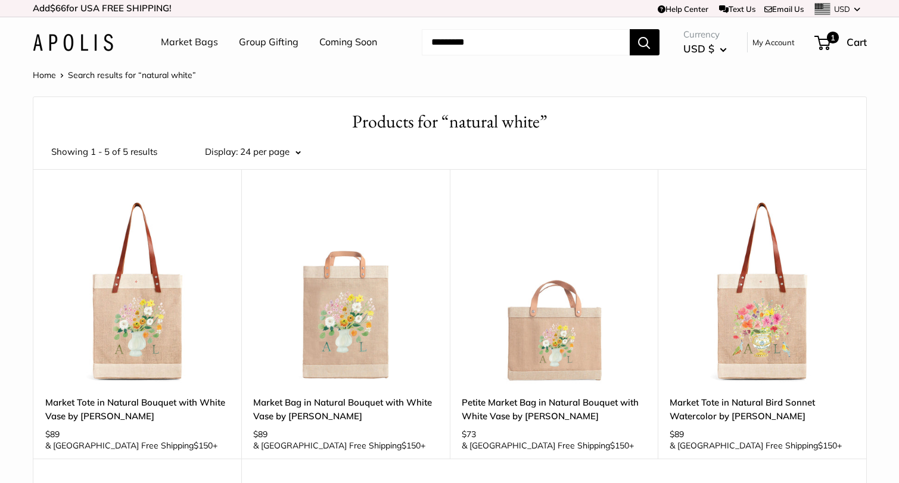
click at [495, 41] on input "Search..." at bounding box center [526, 42] width 208 height 26
type input "**********"
click at [630, 29] on button "Search" at bounding box center [645, 42] width 30 height 26
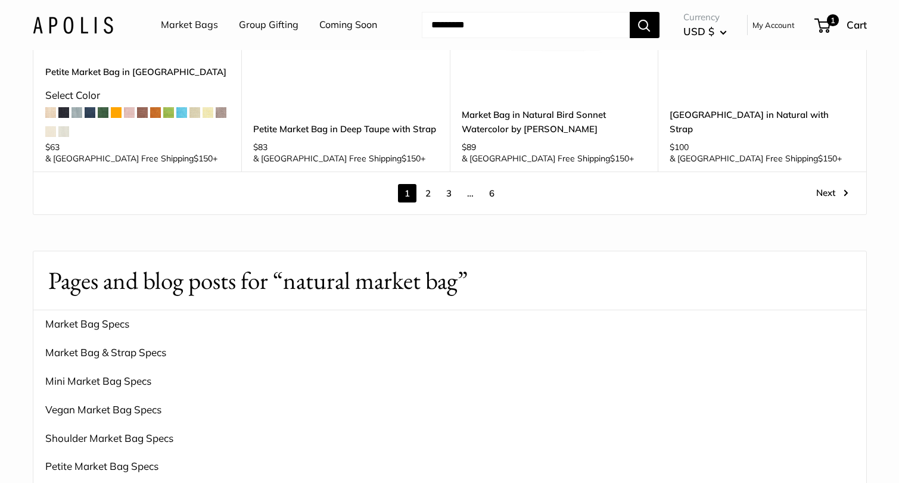
scroll to position [1962, 0]
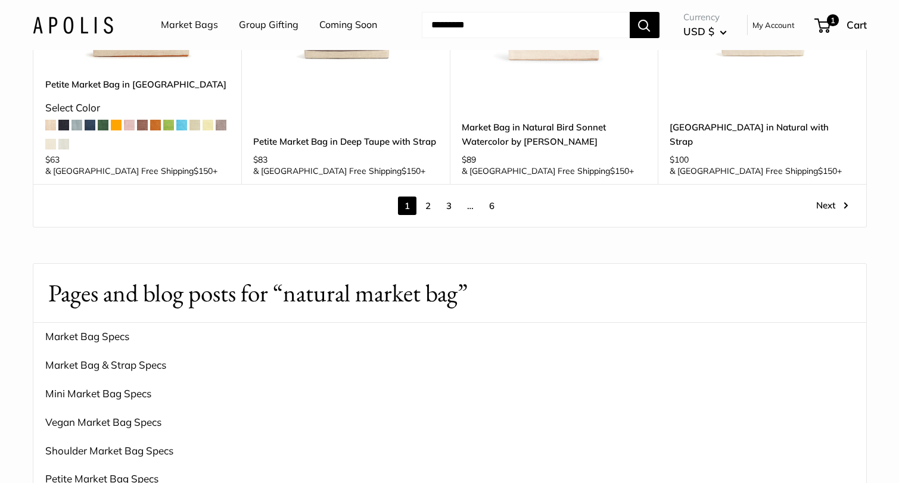
click at [426, 197] on link "2" at bounding box center [428, 206] width 18 height 18
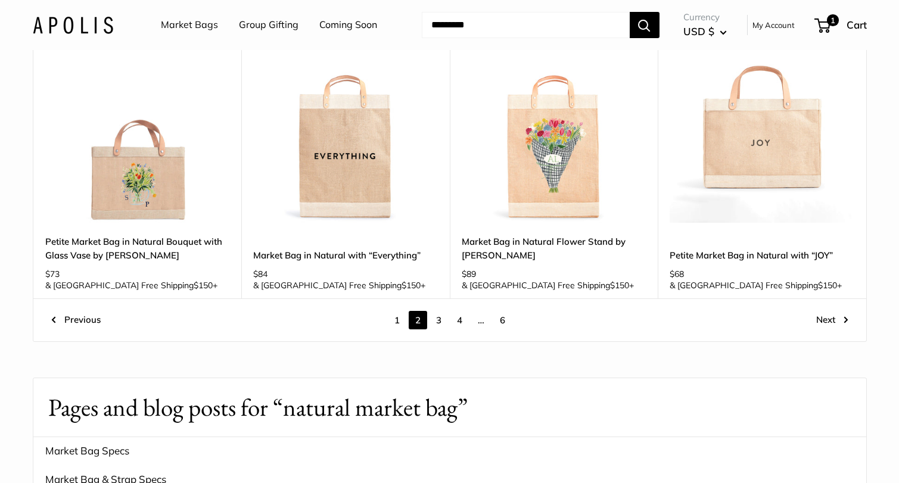
scroll to position [1703, 0]
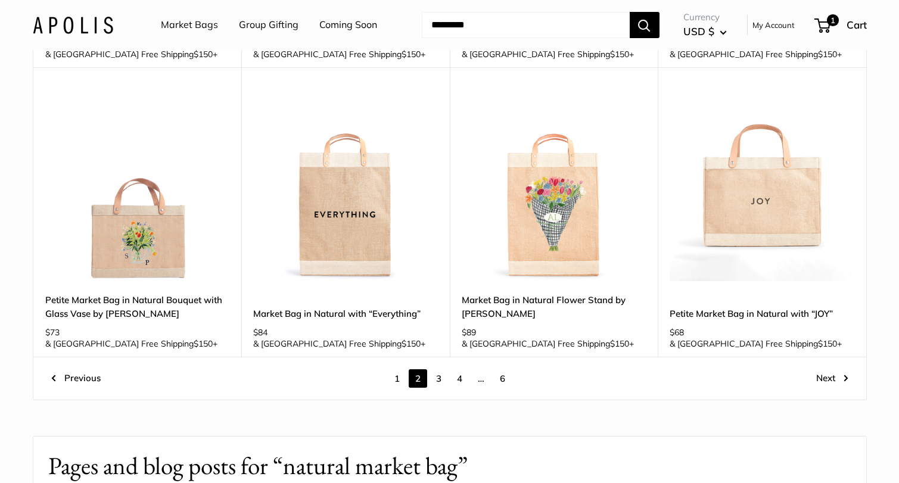
click at [442, 370] on link "3" at bounding box center [439, 379] width 18 height 18
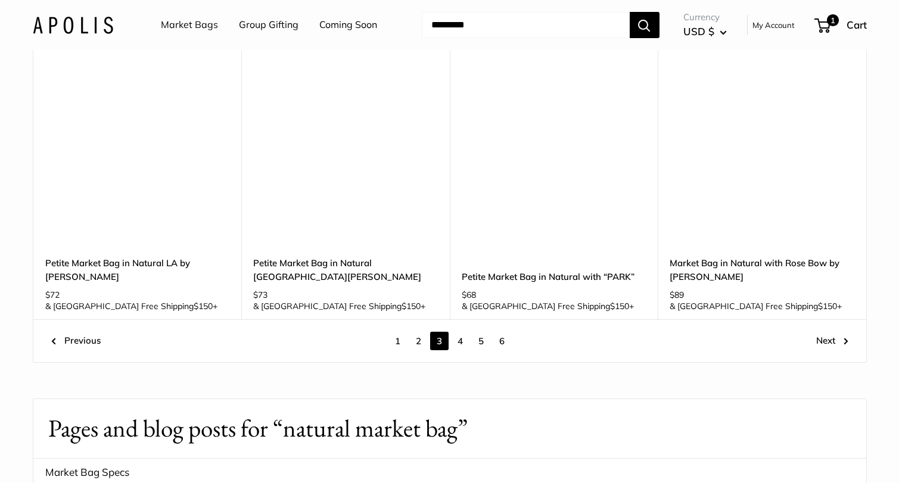
scroll to position [1589, 0]
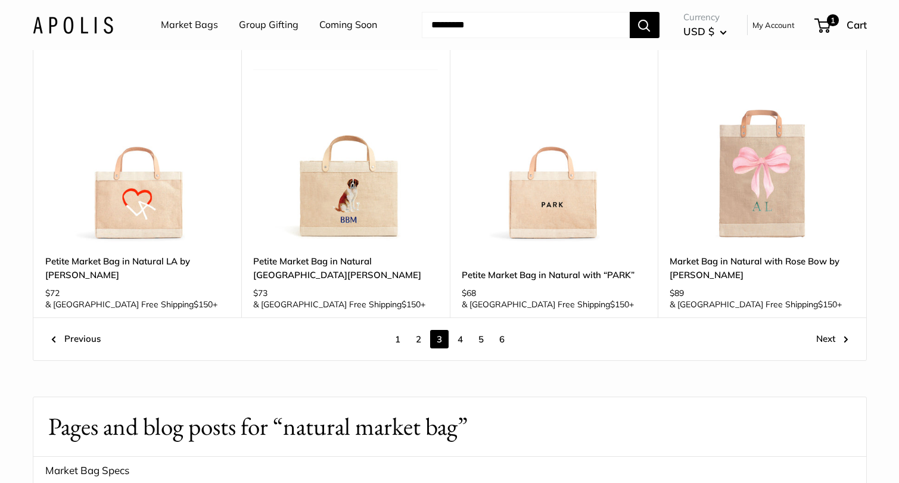
click at [459, 330] on link "4" at bounding box center [460, 339] width 18 height 18
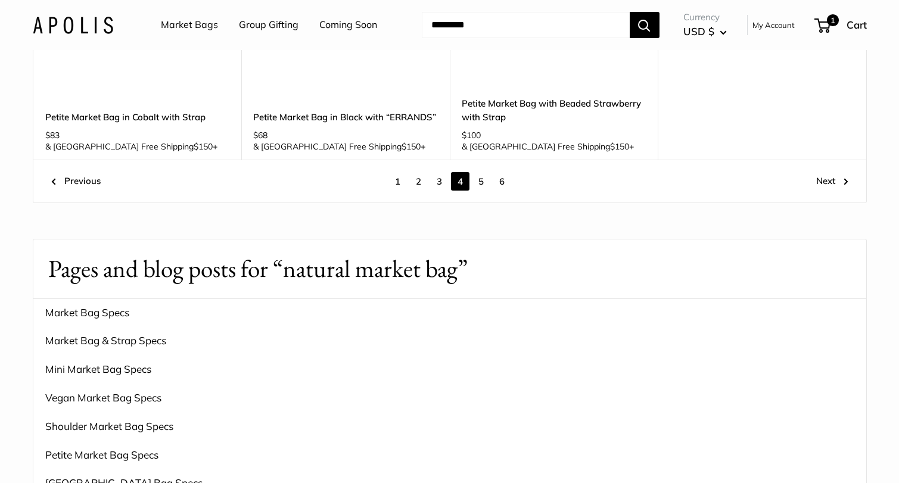
scroll to position [1749, 0]
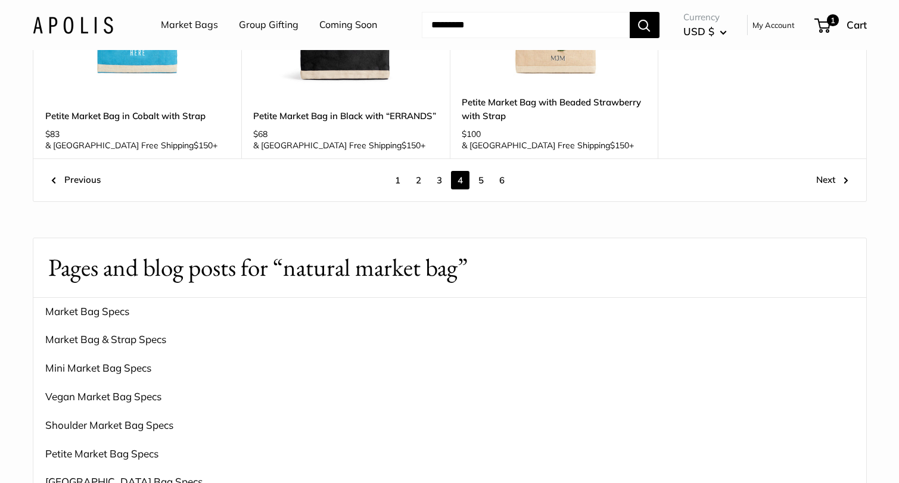
click at [481, 171] on link "5" at bounding box center [481, 180] width 18 height 18
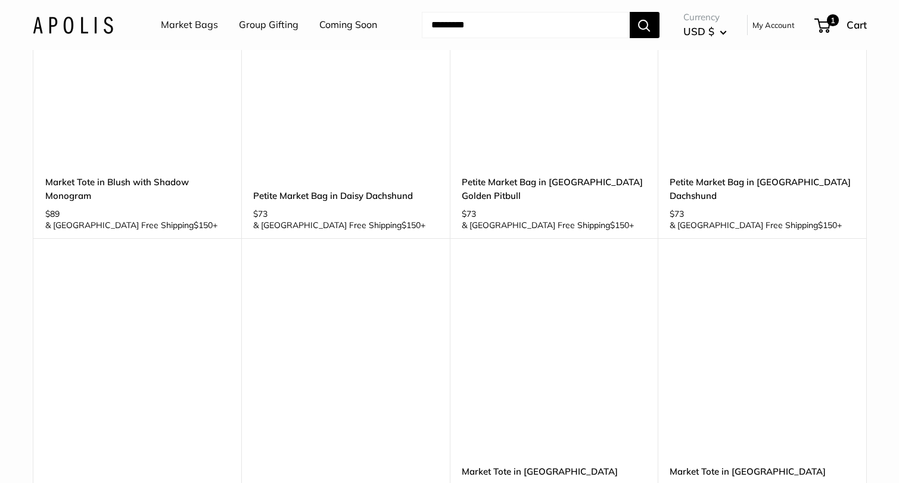
scroll to position [1427, 0]
